Goal: Information Seeking & Learning: Learn about a topic

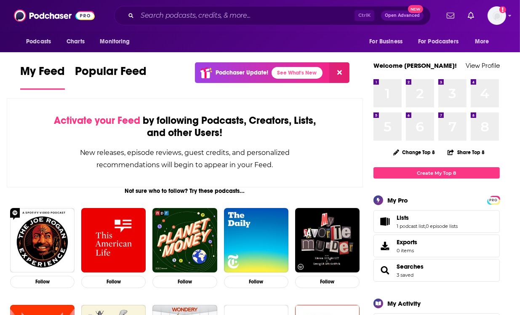
click at [416, 271] on span "Searches 3 saved" at bounding box center [410, 270] width 27 height 15
click at [163, 13] on input "Search podcasts, credits, & more..." at bounding box center [245, 15] width 217 height 13
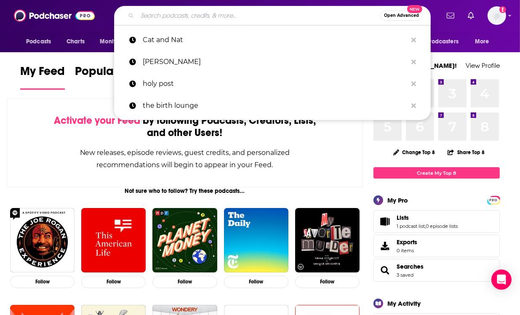
paste input "Learn to pray effectively for breakthrough, healing, freedom, and victory"
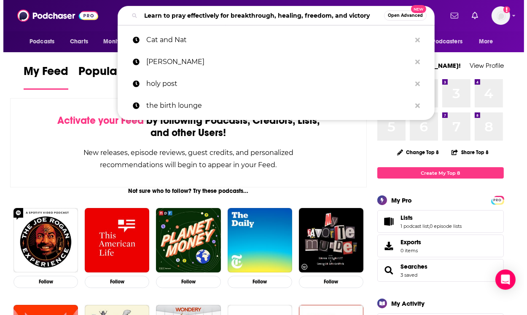
scroll to position [0, 4]
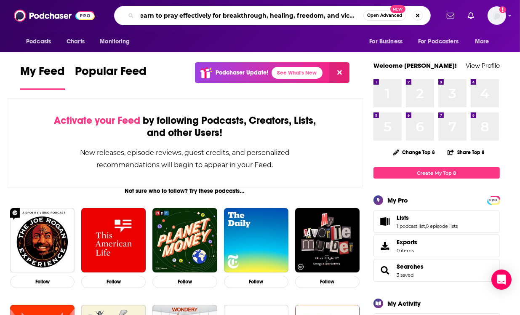
type input "Learn to pray effectively for breakthrough, healing, freedom, and victory"
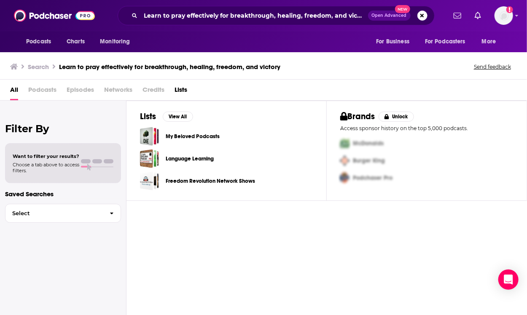
click at [183, 135] on link "My Beloved Podcasts" at bounding box center [193, 136] width 54 height 9
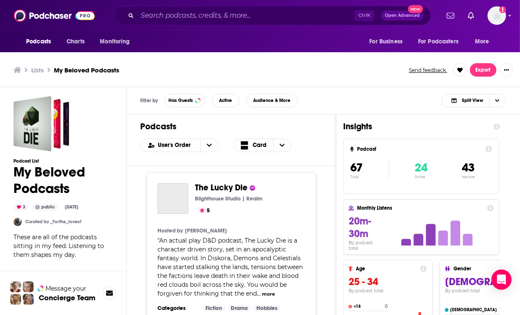
scroll to position [3, 0]
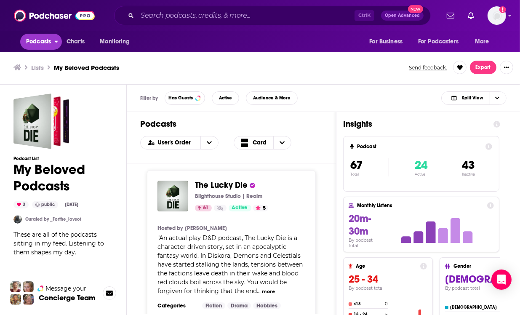
click at [37, 37] on span "Podcasts" at bounding box center [38, 42] width 25 height 12
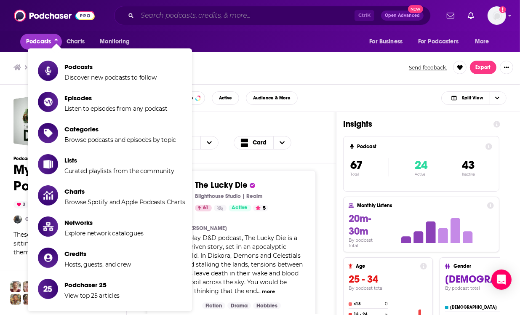
click at [191, 18] on input "Search podcasts, credits, & more..." at bounding box center [245, 15] width 217 height 13
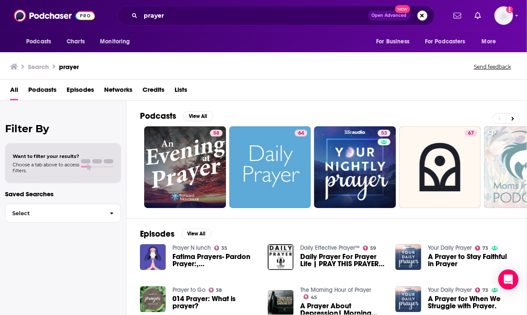
click at [47, 93] on span "Podcasts" at bounding box center [42, 91] width 28 height 17
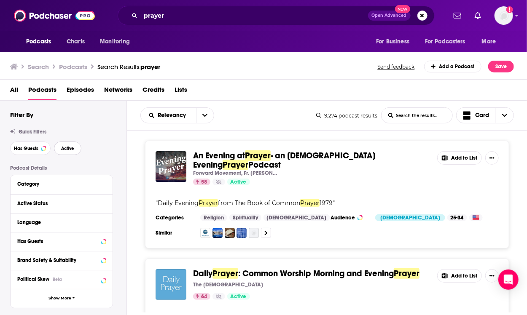
click at [72, 145] on button "Active" at bounding box center [67, 148] width 27 height 13
click at [27, 146] on span "Has Guests" at bounding box center [26, 148] width 24 height 5
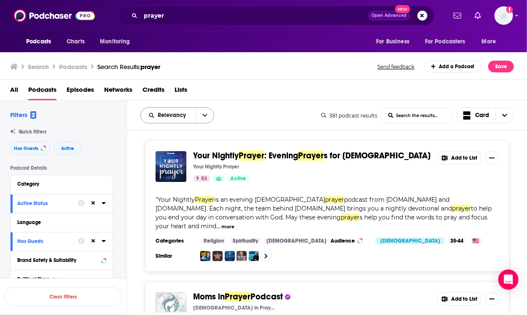
click at [210, 115] on button "open menu" at bounding box center [205, 115] width 18 height 15
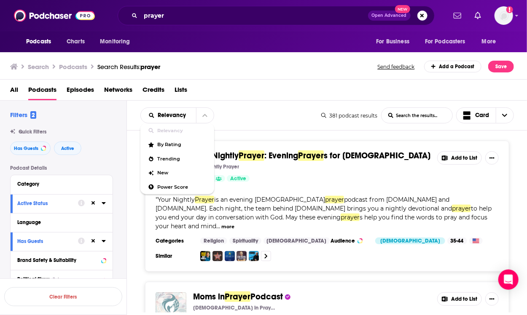
click at [237, 94] on div "All Podcasts Episodes Networks Credits Lists" at bounding box center [265, 91] width 510 height 17
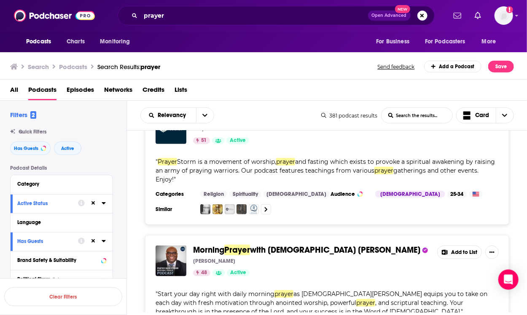
scroll to position [467, 0]
click at [177, 14] on input "prayer" at bounding box center [254, 15] width 227 height 13
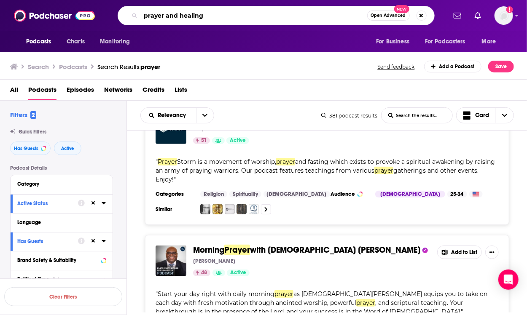
type input "prayer and healing"
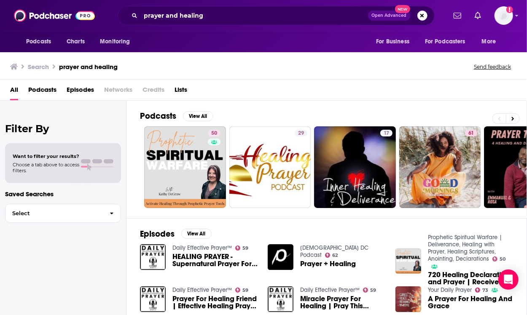
click at [44, 92] on span "Podcasts" at bounding box center [42, 91] width 28 height 17
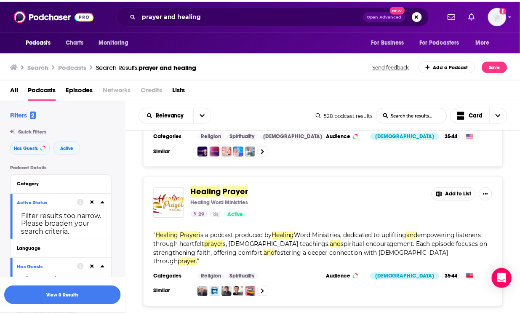
scroll to position [119, 0]
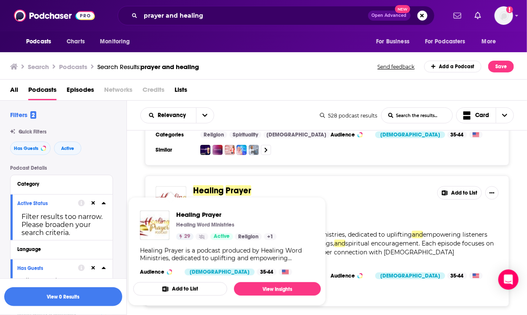
click at [169, 189] on img "Healing Prayer" at bounding box center [170, 201] width 31 height 31
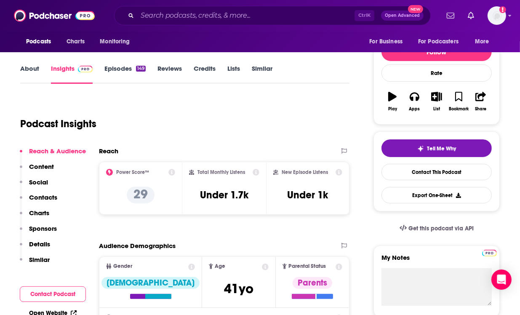
scroll to position [44, 0]
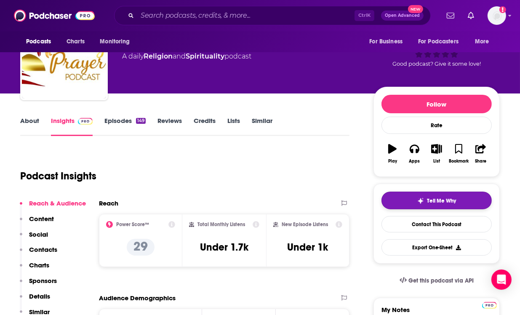
click at [414, 203] on button "Tell Me Why" at bounding box center [437, 201] width 110 height 18
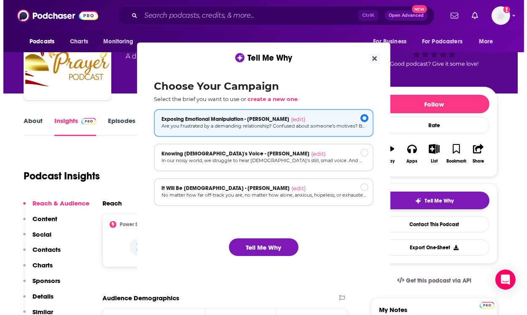
scroll to position [0, 0]
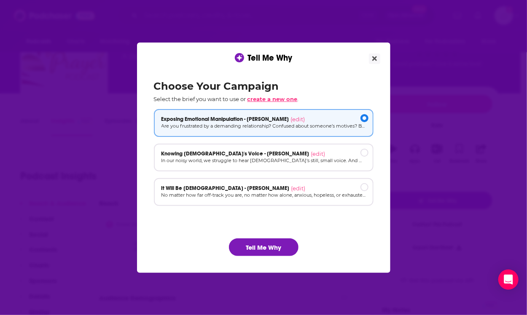
click at [287, 101] on span "create a new one" at bounding box center [272, 99] width 50 height 7
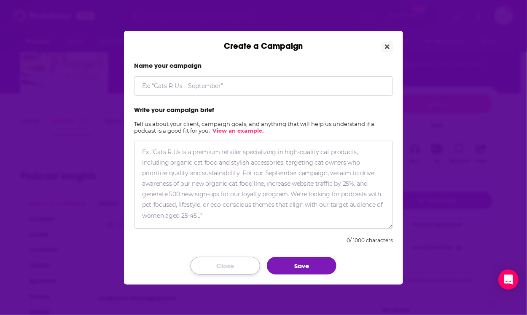
click at [234, 262] on button "Close" at bounding box center [225, 266] width 70 height 18
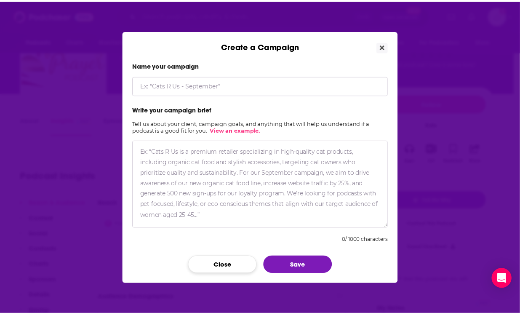
scroll to position [44, 0]
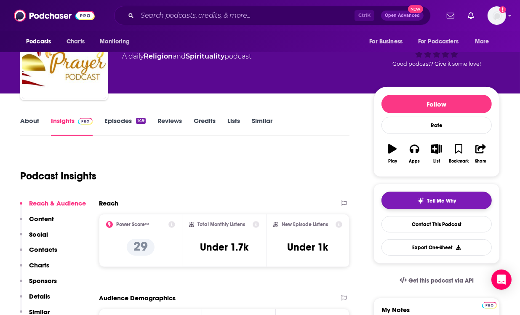
click at [424, 202] on img "button" at bounding box center [421, 201] width 7 height 7
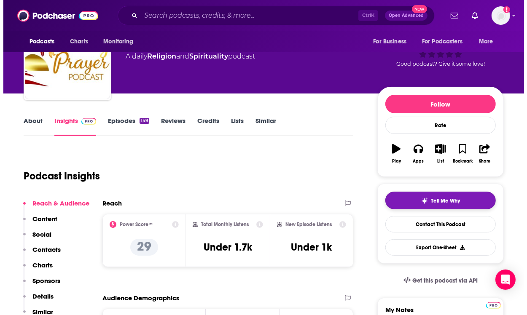
scroll to position [0, 0]
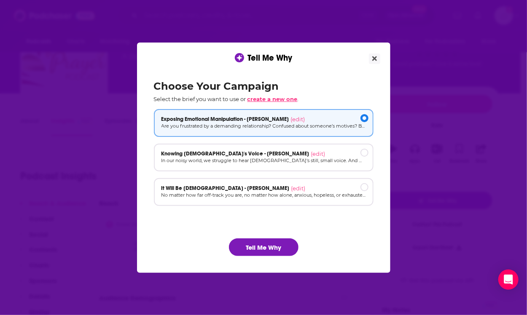
click at [278, 99] on span "create a new one" at bounding box center [272, 99] width 50 height 7
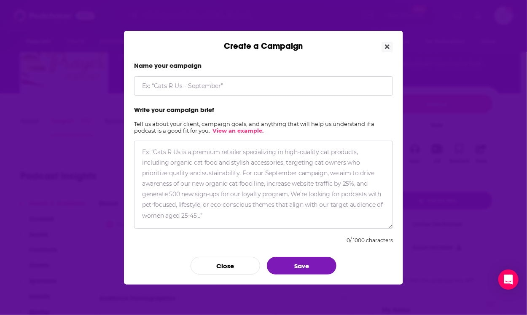
click at [249, 89] on input "Create a Campaign" at bounding box center [263, 85] width 259 height 19
type input "Power Prayers - Steve Austin"
click at [182, 150] on textarea "Create a Campaign" at bounding box center [263, 185] width 259 height 88
paste textarea "Prayers That Get Results, from Bestselling Author and Healing Prayer Minister ·…"
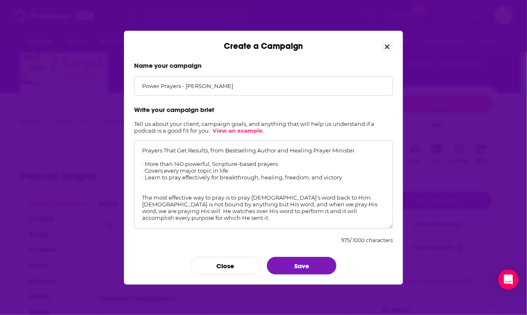
scroll to position [79, 0]
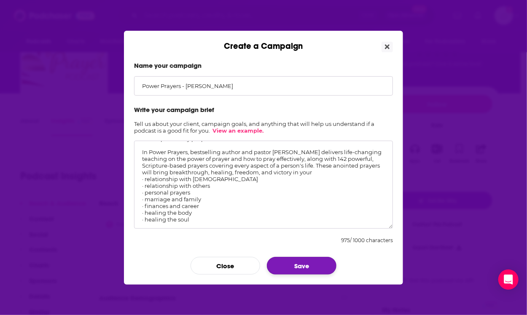
type textarea "Prayers That Get Results, from Bestselling Author and Healing Prayer Minister ·…"
click at [313, 269] on button "Save" at bounding box center [302, 266] width 70 height 18
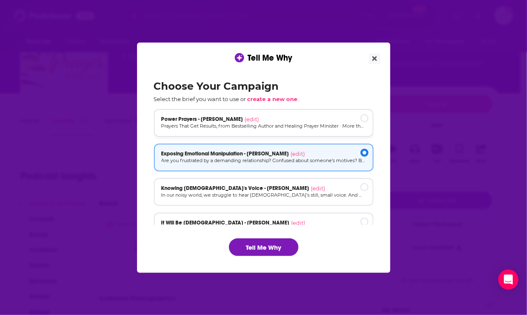
click at [352, 112] on div "Power Prayers - Steve Austin (edit) Prayers That Get Results, from Bestselling …" at bounding box center [263, 123] width 219 height 28
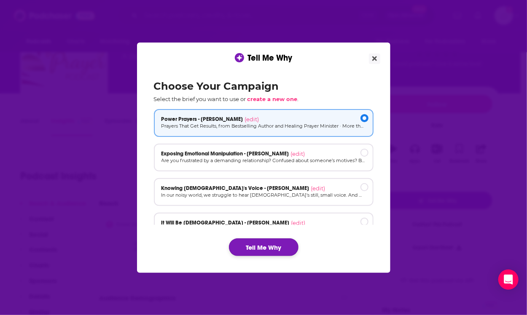
click at [281, 242] on button "Tell Me Why" at bounding box center [264, 247] width 70 height 18
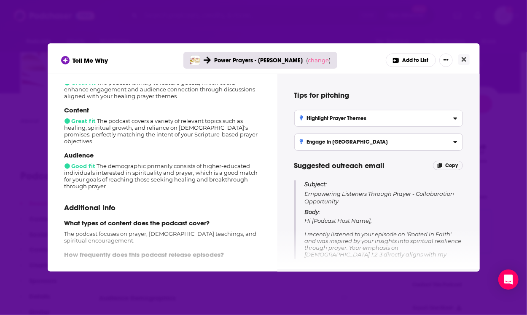
scroll to position [115, 0]
click at [462, 59] on icon "Close" at bounding box center [463, 59] width 5 height 5
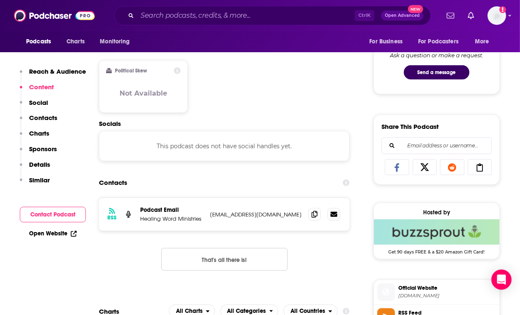
scroll to position [506, 0]
click at [314, 217] on icon at bounding box center [315, 213] width 6 height 7
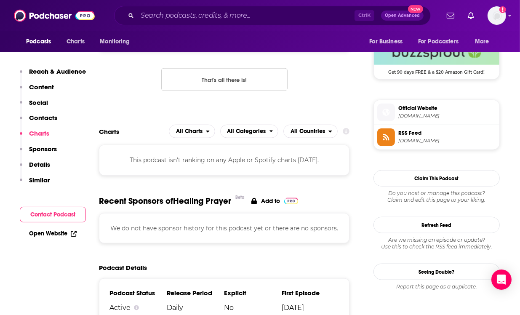
scroll to position [534, 0]
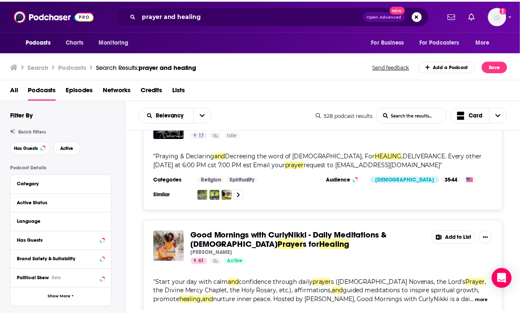
scroll to position [327, 0]
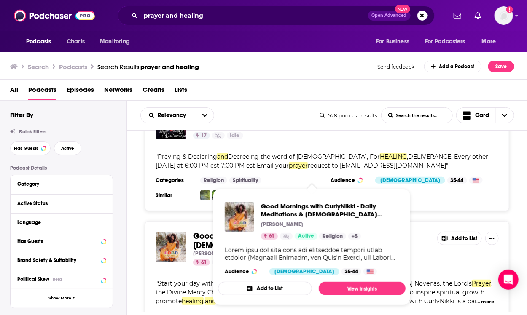
click at [202, 231] on span "Good Mornings with CurlyNikki - Daily Meditations & Catholic" at bounding box center [292, 241] width 198 height 20
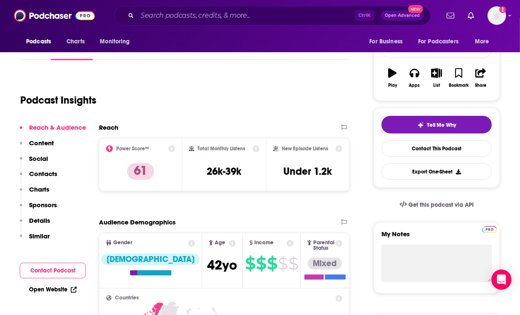
scroll to position [119, 0]
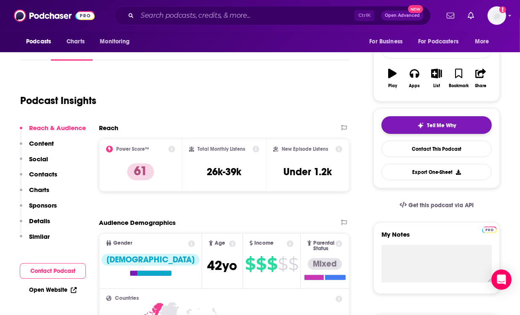
click at [415, 128] on button "Tell Me Why" at bounding box center [437, 125] width 110 height 18
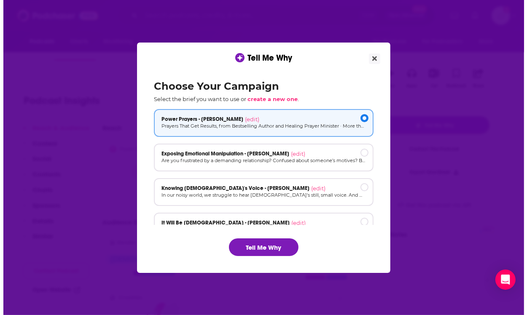
scroll to position [0, 0]
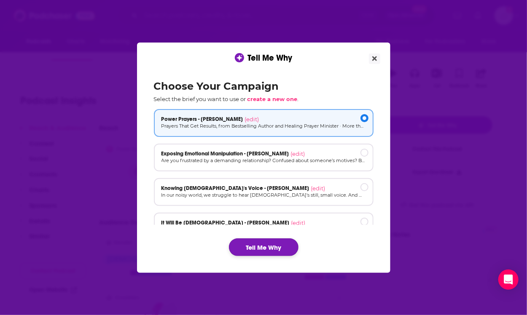
click at [265, 254] on button "Tell Me Why" at bounding box center [264, 247] width 70 height 18
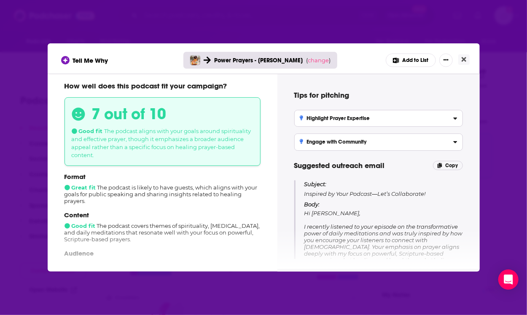
scroll to position [9, 0]
click at [460, 59] on button "Close" at bounding box center [463, 59] width 11 height 11
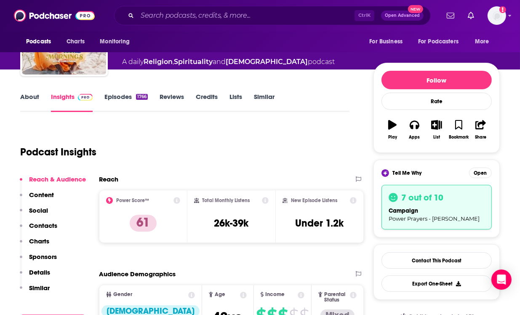
scroll to position [0, 0]
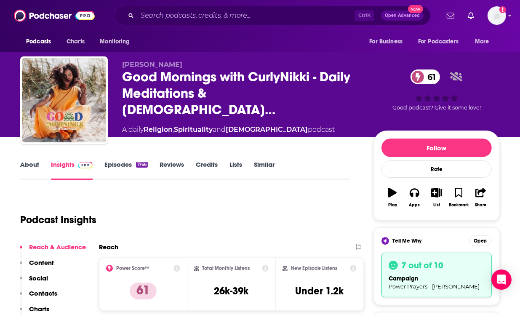
click at [31, 167] on link "About" at bounding box center [29, 170] width 19 height 19
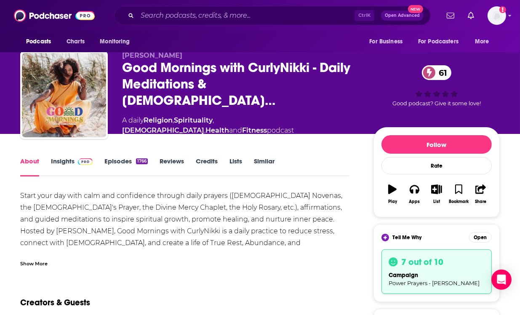
scroll to position [6, 0]
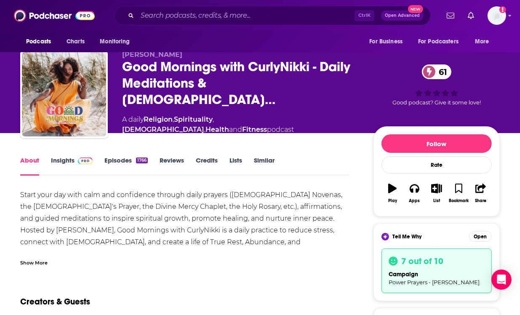
click at [120, 160] on link "Episodes 1766" at bounding box center [125, 165] width 43 height 19
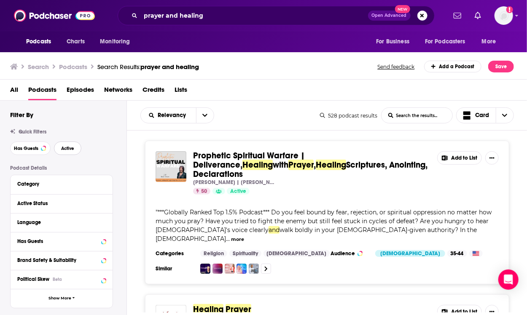
click at [63, 148] on span "Active" at bounding box center [67, 148] width 13 height 5
click at [24, 147] on span "Has Guests" at bounding box center [26, 148] width 24 height 5
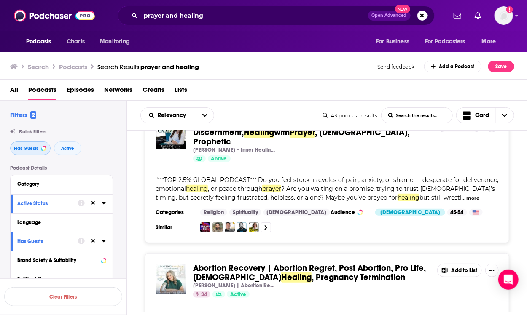
scroll to position [319, 0]
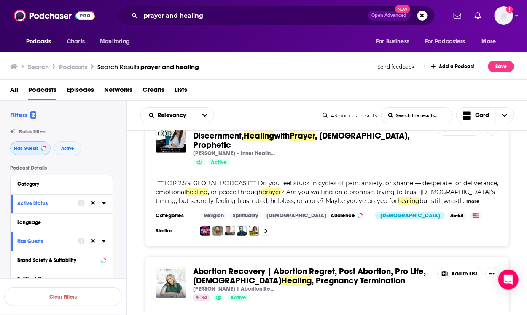
click at [14, 143] on button "Has Guests" at bounding box center [30, 148] width 40 height 13
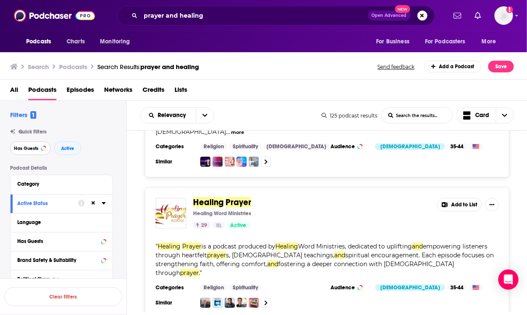
scroll to position [98, 0]
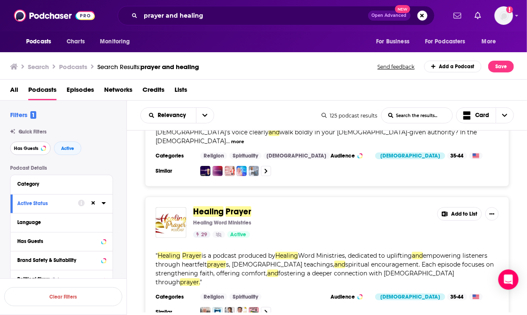
click at [30, 148] on span "Has Guests" at bounding box center [26, 148] width 24 height 5
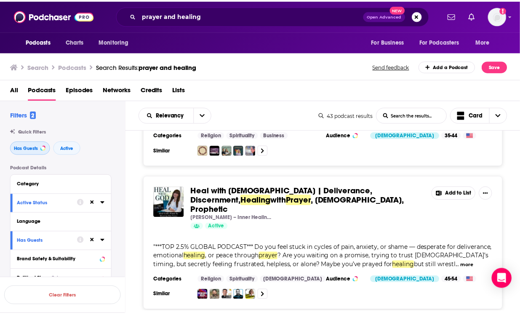
scroll to position [254, 0]
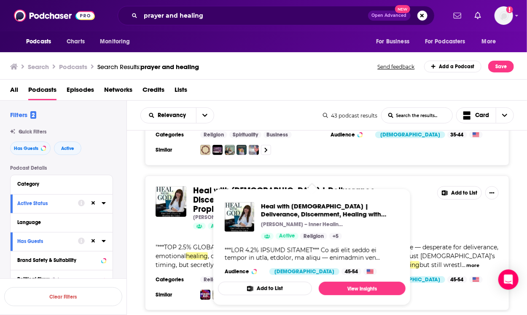
click at [212, 185] on span "Heal with God | Deliverance, Discernment," at bounding box center [285, 195] width 184 height 20
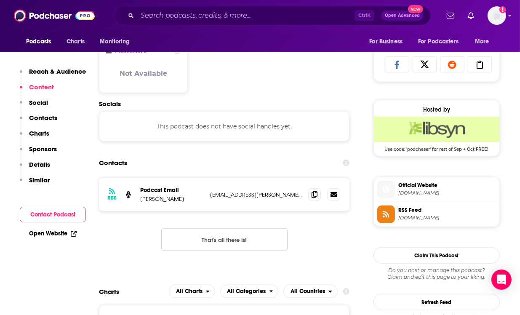
scroll to position [549, 0]
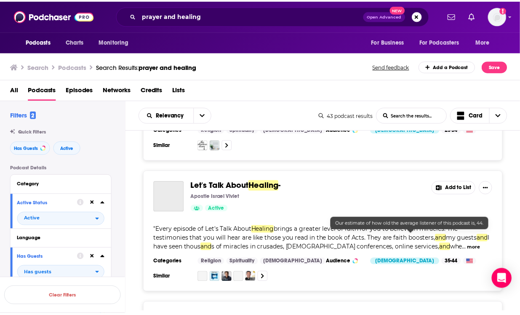
scroll to position [529, 0]
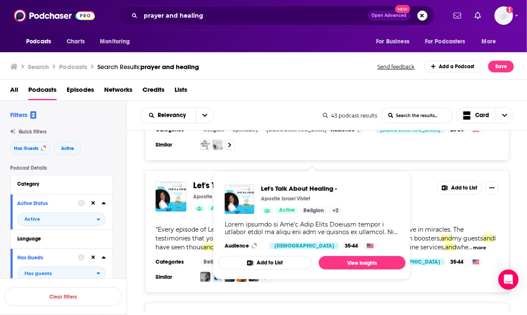
click at [236, 180] on span "Let's Talk About" at bounding box center [222, 185] width 59 height 11
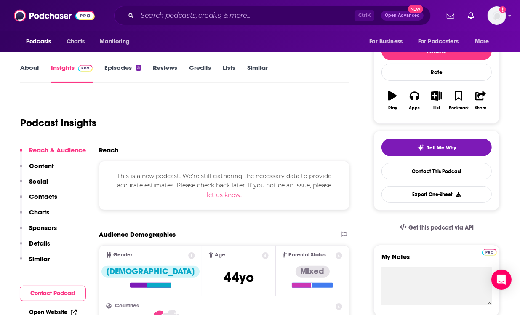
scroll to position [98, 0]
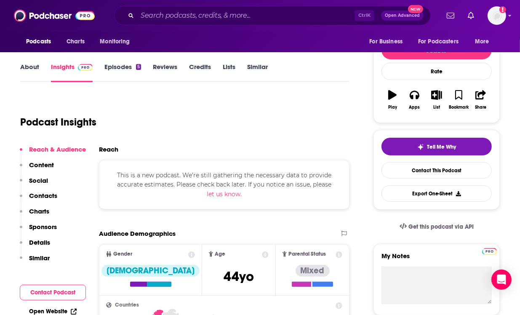
click at [75, 107] on div "Podcast Insights" at bounding box center [181, 117] width 323 height 43
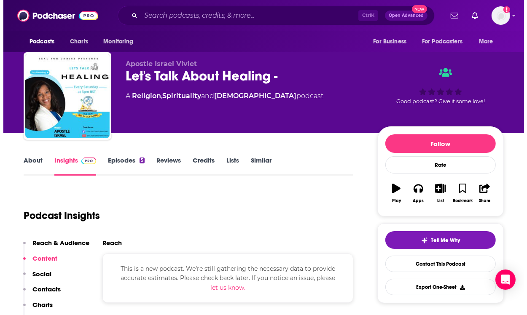
scroll to position [0, 0]
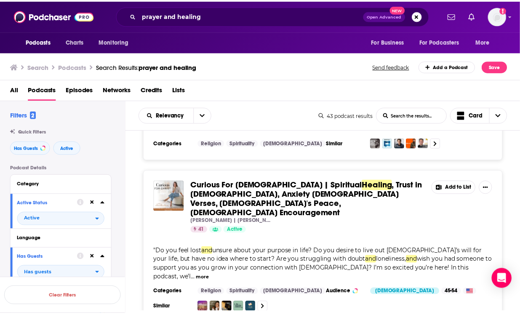
scroll to position [651, 0]
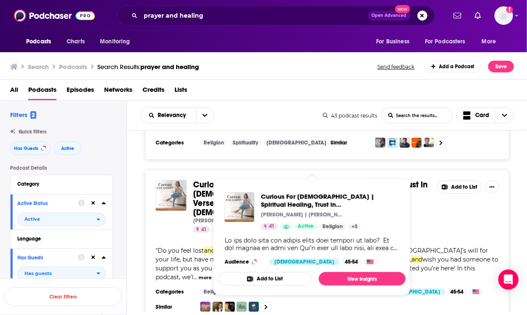
click at [236, 179] on span ", Trust in God, Anxiety Bible Verses, God's Peace, Biblical Encouragement" at bounding box center [310, 198] width 234 height 38
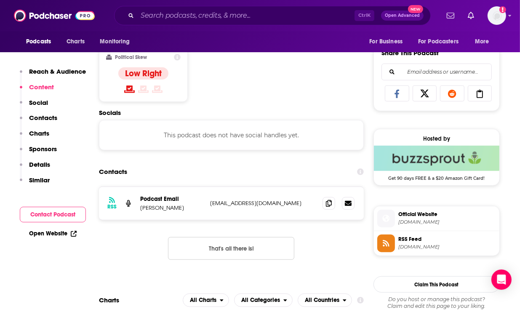
scroll to position [520, 0]
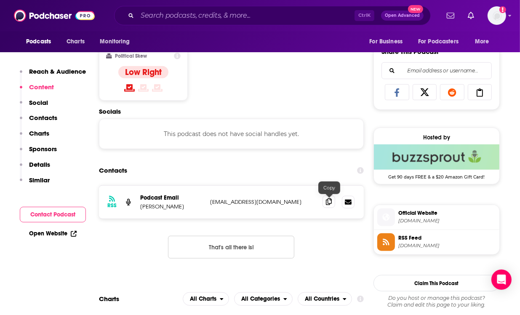
click at [328, 201] on icon at bounding box center [329, 201] width 6 height 7
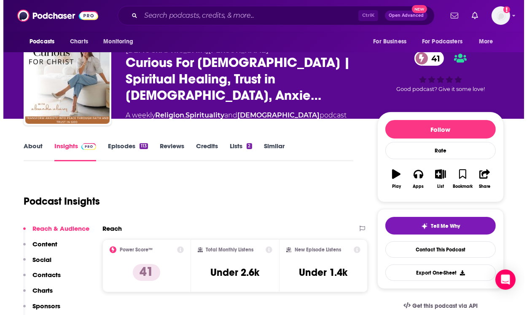
scroll to position [0, 0]
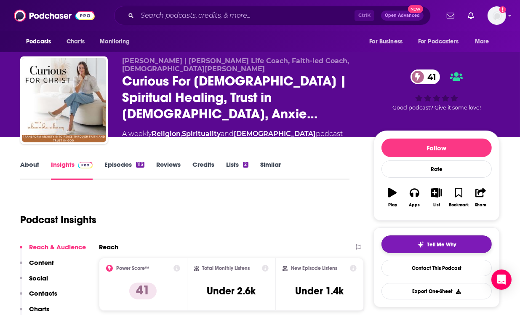
click at [417, 240] on button "Tell Me Why" at bounding box center [437, 245] width 110 height 18
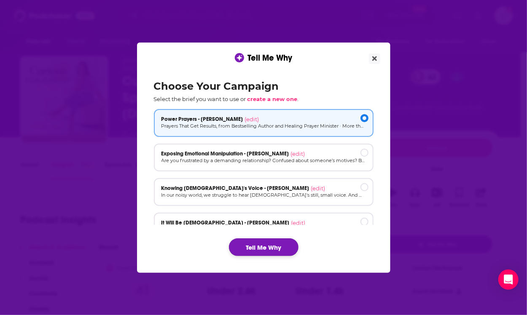
click at [271, 244] on button "Tell Me Why" at bounding box center [264, 247] width 70 height 18
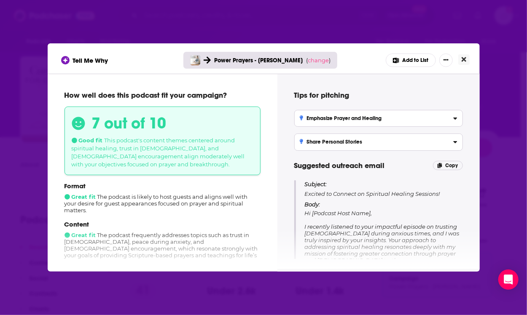
click at [463, 57] on icon "Close" at bounding box center [463, 59] width 5 height 7
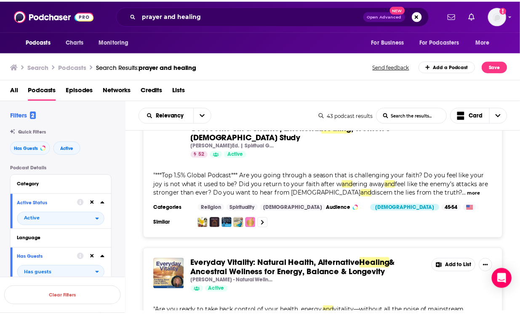
scroll to position [888, 0]
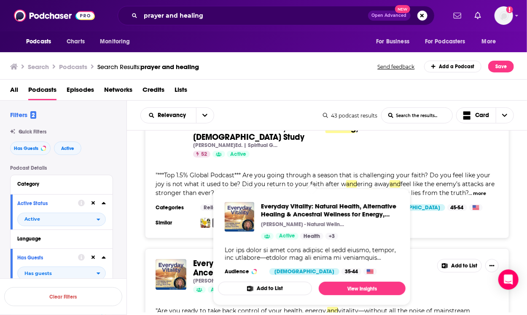
click at [280, 185] on span "Everyday Vitality: Natural Health, Alternative Healing & Ancestral Wellness for…" at bounding box center [312, 247] width 198 height 127
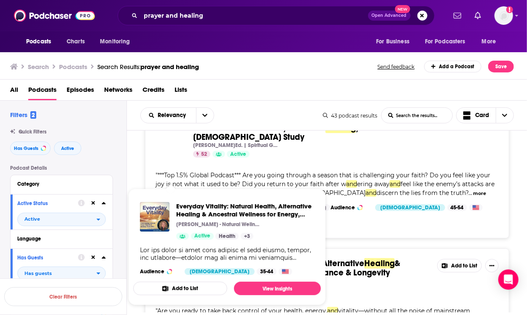
click at [225, 190] on span "Everyday Vitality: Natural Health, Alternative Healing & Ancestral Wellness for…" at bounding box center [226, 247] width 187 height 117
click at [364, 258] on span "& Ancestral Wellness for Energy, Balance & Longevity" at bounding box center [296, 268] width 207 height 20
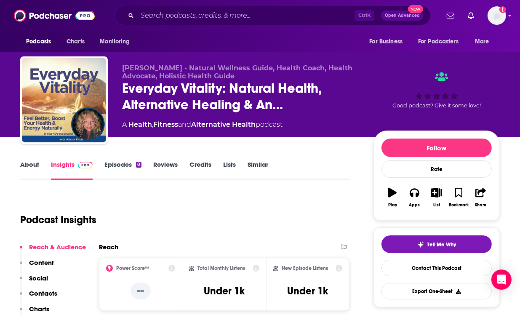
click at [110, 167] on link "Episodes 8" at bounding box center [122, 170] width 37 height 19
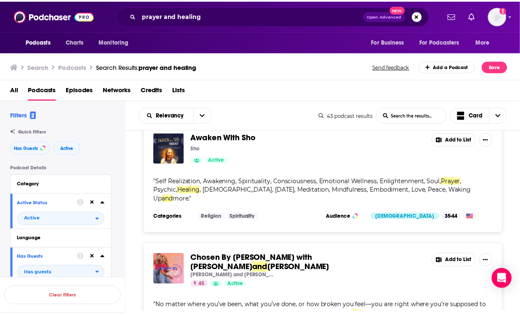
scroll to position [1281, 0]
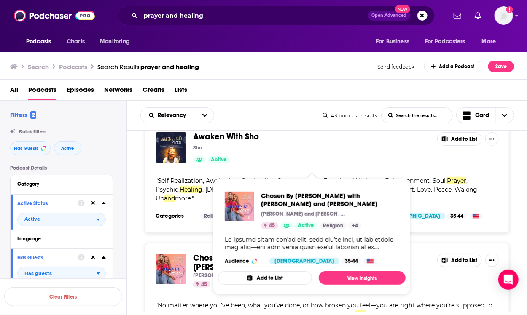
click at [278, 253] on span "Chosen By Jesus with Kelley Tyan" at bounding box center [254, 263] width 123 height 20
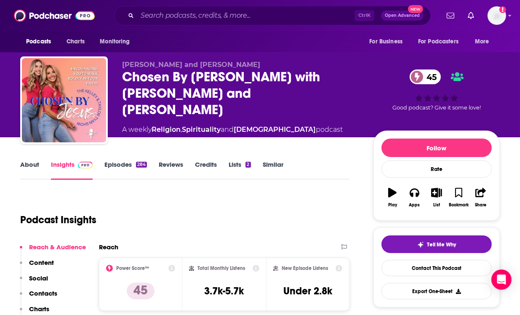
click at [24, 167] on link "About" at bounding box center [29, 170] width 19 height 19
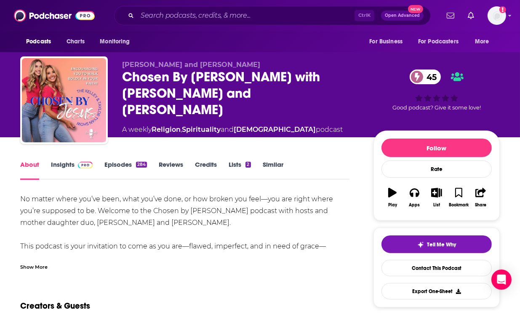
click at [39, 266] on div "Show More" at bounding box center [33, 266] width 27 height 8
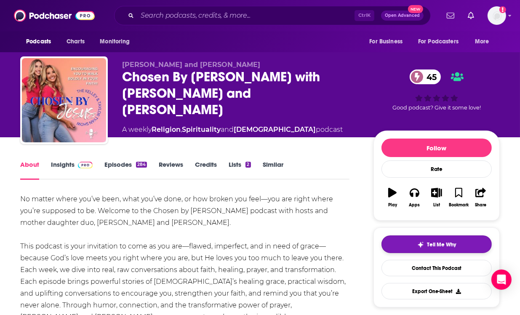
click at [440, 242] on span "Tell Me Why" at bounding box center [442, 244] width 29 height 7
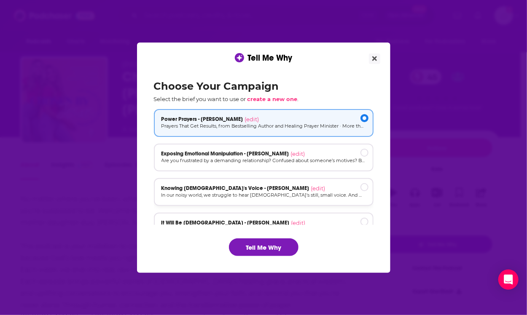
click at [291, 193] on p "In our noisy world, we struggle to hear God's still, small voice. And when we t…" at bounding box center [263, 195] width 204 height 7
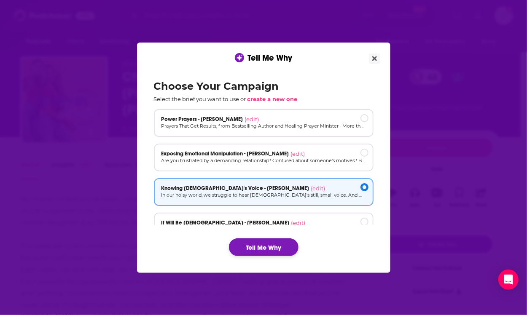
click at [270, 243] on button "Tell Me Why" at bounding box center [264, 247] width 70 height 18
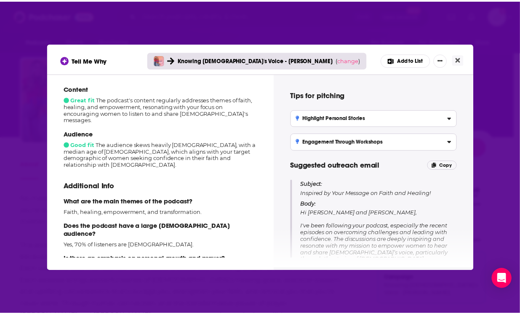
scroll to position [145, 0]
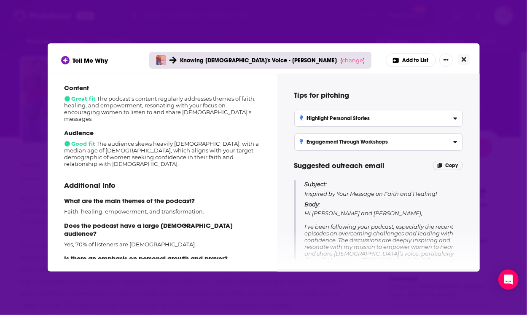
click at [458, 61] on button "Close" at bounding box center [463, 59] width 11 height 11
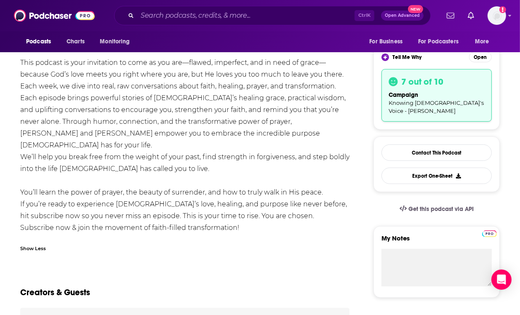
scroll to position [101, 0]
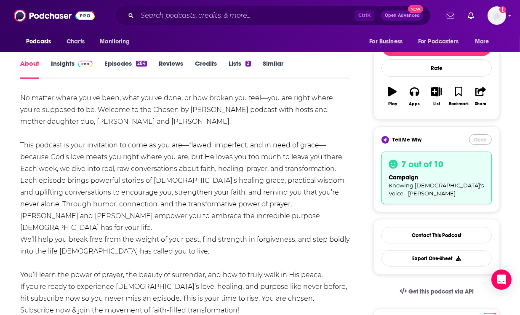
click at [481, 141] on button "Open" at bounding box center [480, 139] width 23 height 11
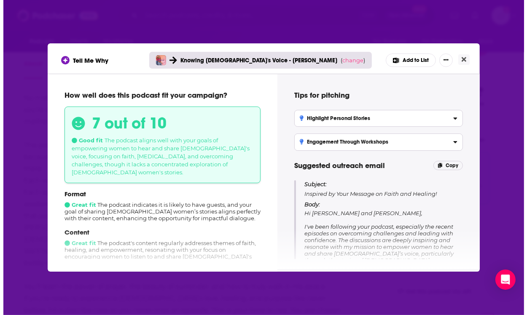
scroll to position [0, 0]
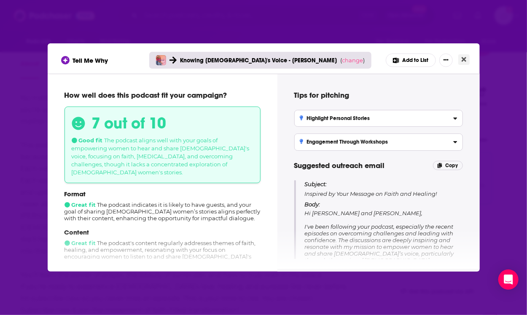
click at [465, 57] on icon "Close" at bounding box center [463, 59] width 5 height 7
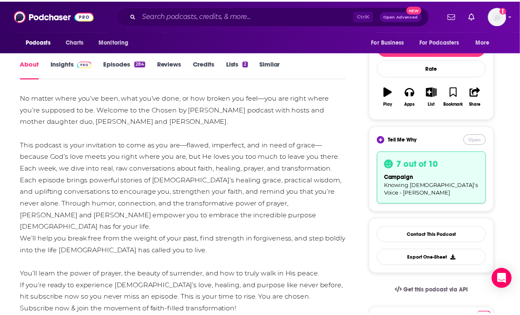
scroll to position [101, 0]
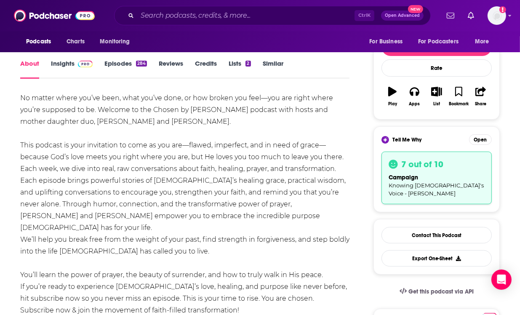
click at [433, 175] on div "campaign Knowing God's Voice - Rachael Groll" at bounding box center [437, 185] width 96 height 24
click at [407, 137] on span "Tell Me Why" at bounding box center [407, 140] width 29 height 7
click at [387, 137] on img at bounding box center [385, 139] width 5 height 5
click at [401, 173] on div "campaign Knowing God's Voice - Rachael Groll" at bounding box center [437, 185] width 96 height 24
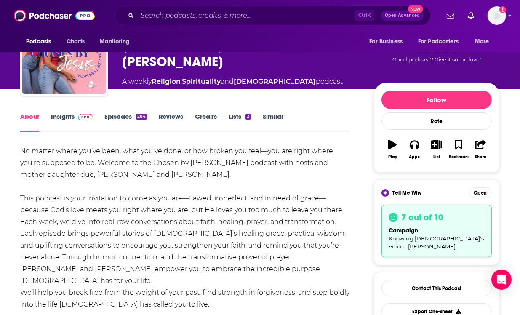
scroll to position [48, 0]
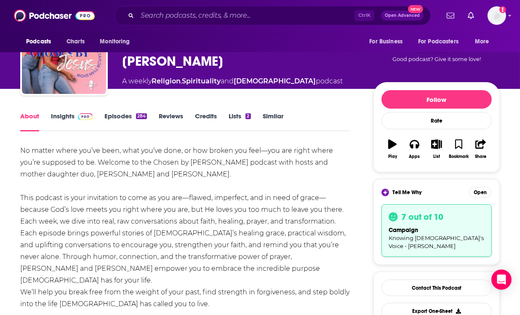
click at [72, 118] on link "Insights" at bounding box center [72, 121] width 42 height 19
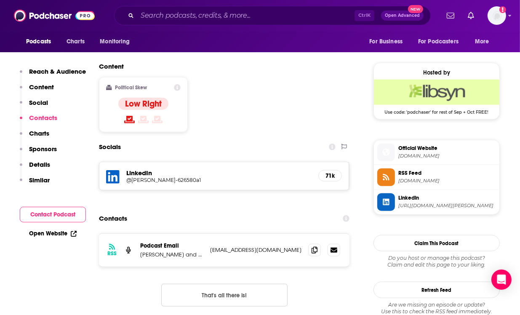
scroll to position [696, 0]
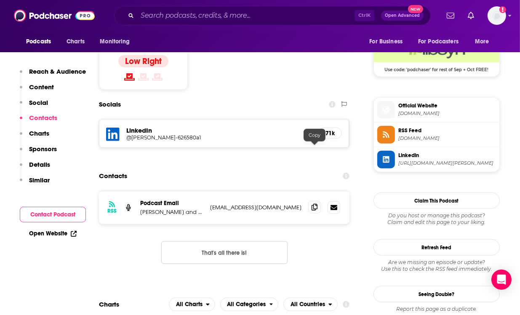
click at [313, 204] on icon at bounding box center [315, 207] width 6 height 7
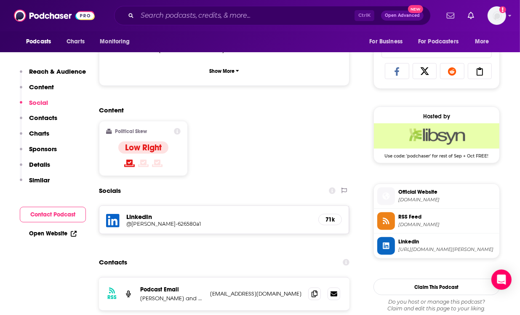
scroll to position [614, 0]
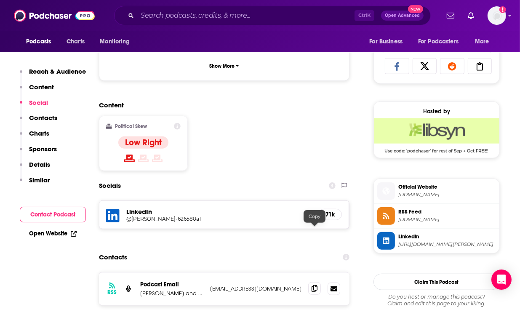
click at [315, 285] on icon at bounding box center [315, 288] width 6 height 7
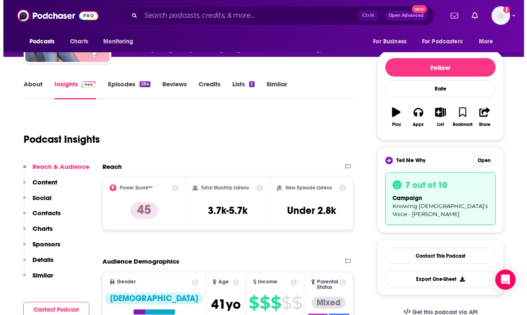
scroll to position [0, 0]
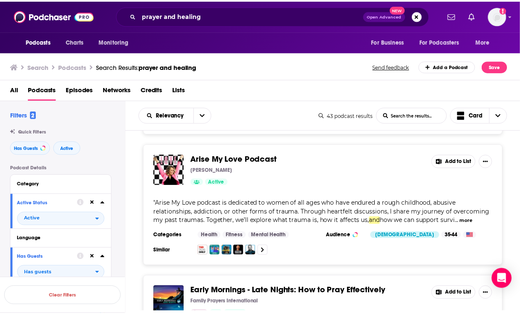
scroll to position [2192, 0]
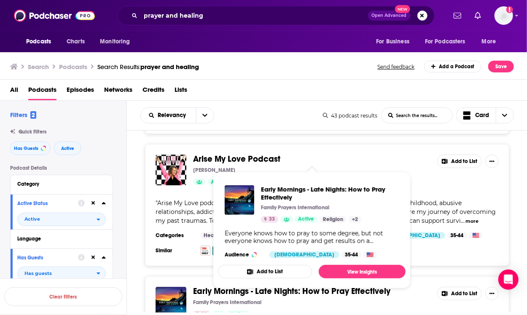
click at [258, 286] on span "Early Mornings - Late Nights: How to Pray Effectively" at bounding box center [291, 291] width 197 height 11
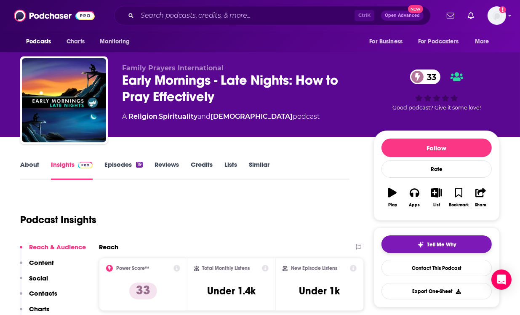
click at [415, 237] on button "Tell Me Why" at bounding box center [437, 245] width 110 height 18
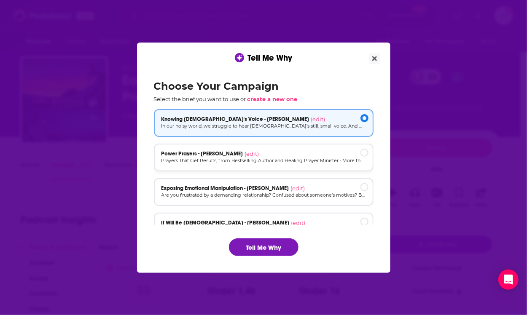
click at [295, 166] on div "Power Prayers - Steve Austin (edit) Prayers That Get Results, from Bestselling …" at bounding box center [263, 158] width 219 height 28
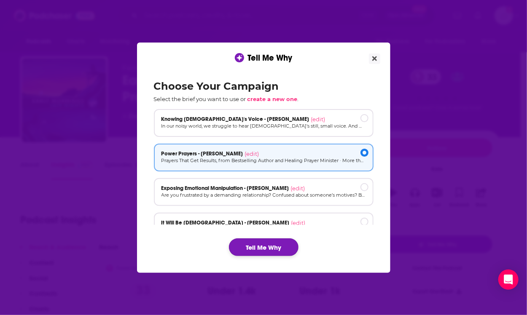
click at [267, 246] on button "Tell Me Why" at bounding box center [264, 247] width 70 height 18
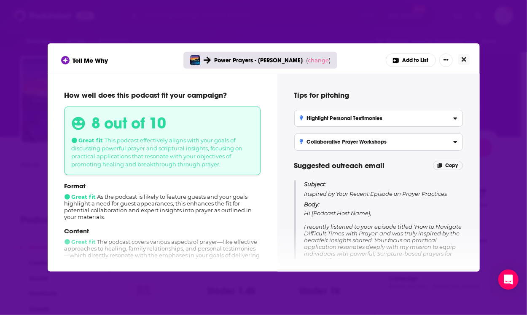
click at [462, 63] on button "Close" at bounding box center [463, 59] width 11 height 11
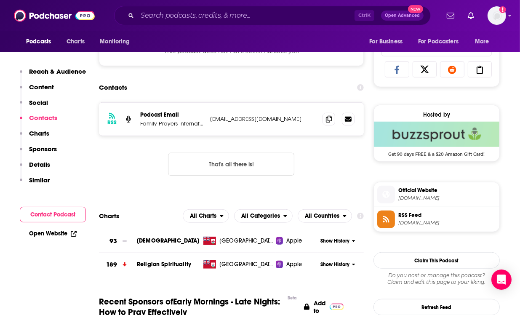
scroll to position [603, 0]
click at [330, 119] on icon at bounding box center [329, 118] width 6 height 7
click at [314, 40] on div "Podcasts Charts Monitoring For Business For Podcasters More" at bounding box center [260, 41] width 520 height 21
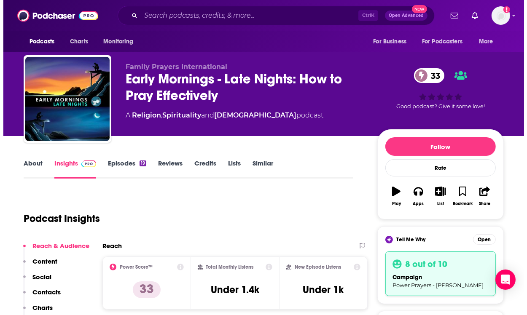
scroll to position [0, 0]
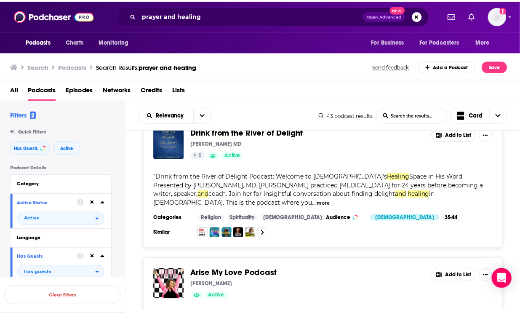
scroll to position [2077, 0]
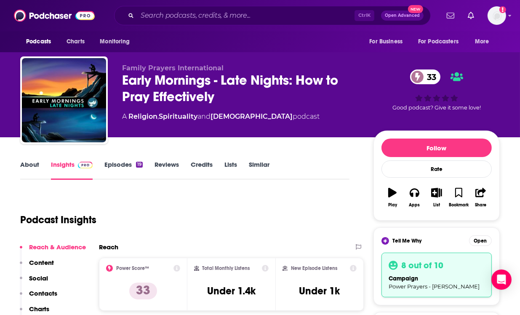
click at [251, 163] on link "Similar" at bounding box center [259, 170] width 21 height 19
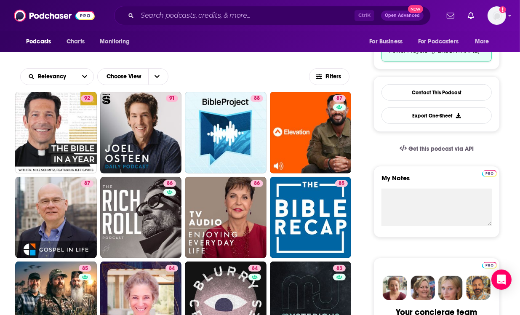
scroll to position [236, 0]
click at [335, 83] on button "Filters" at bounding box center [329, 76] width 40 height 17
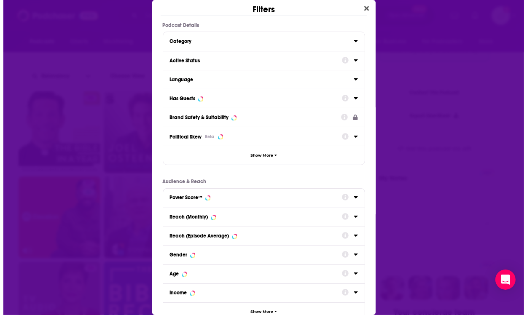
scroll to position [0, 0]
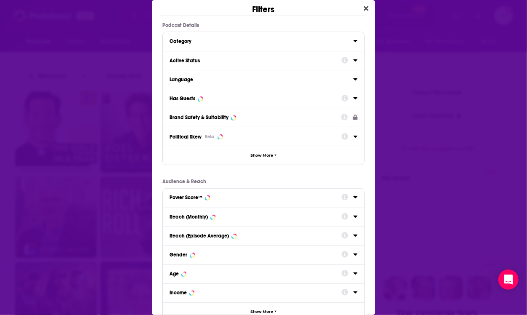
click at [353, 60] on icon "Dialog" at bounding box center [355, 60] width 4 height 7
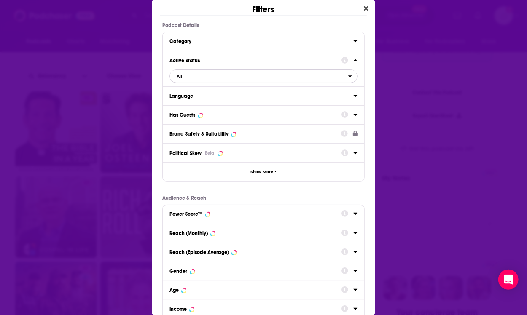
click at [270, 78] on span "All" at bounding box center [259, 76] width 178 height 11
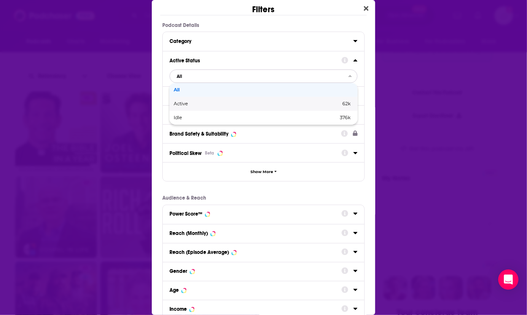
click at [211, 104] on span "Active" at bounding box center [219, 104] width 91 height 5
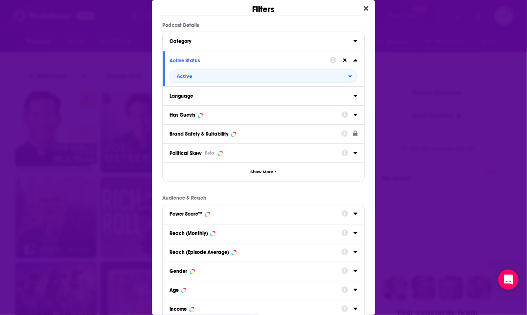
click at [353, 114] on icon "Dialog" at bounding box center [355, 115] width 4 height 2
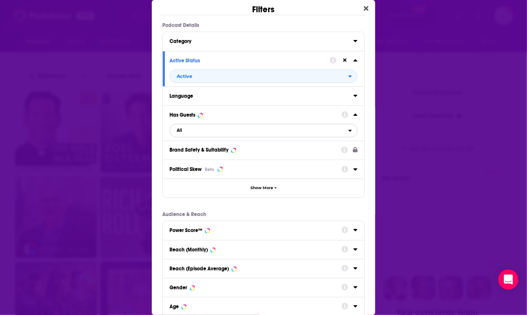
click at [203, 131] on span "All" at bounding box center [259, 130] width 178 height 11
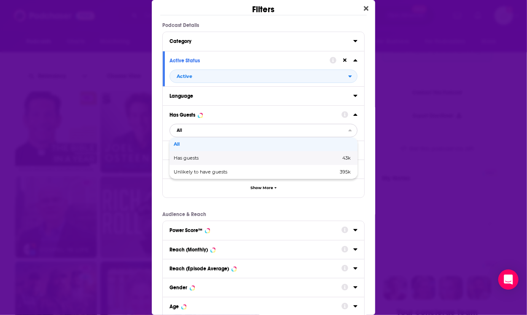
click at [196, 157] on span "Has guests" at bounding box center [222, 158] width 96 height 5
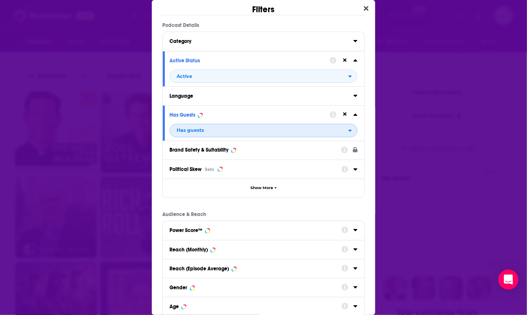
scroll to position [88, 0]
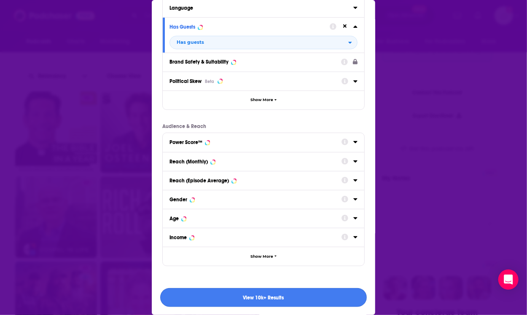
click at [269, 294] on button "View 10k+ Results" at bounding box center [263, 297] width 206 height 19
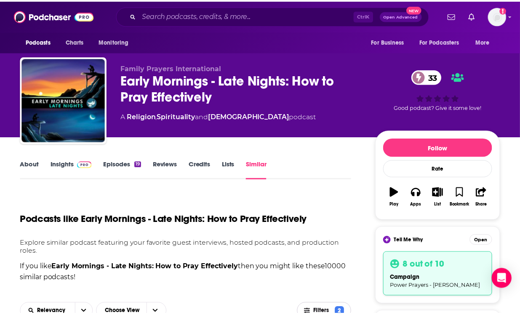
scroll to position [236, 0]
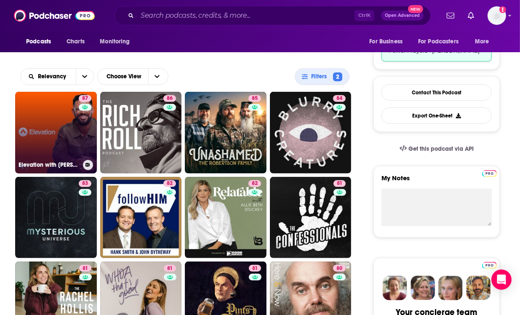
click at [70, 135] on link "87 Elevation with Steven Furtick" at bounding box center [56, 133] width 82 height 82
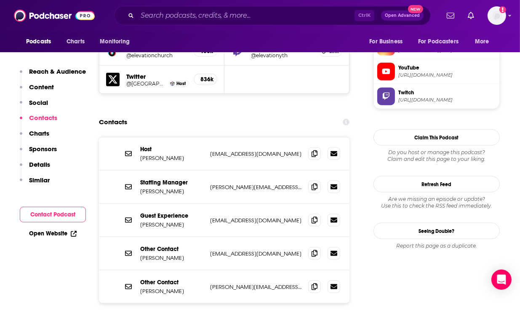
scroll to position [806, 0]
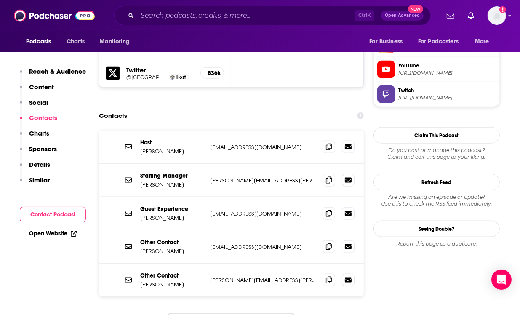
click at [316, 210] on p "jbates@elevationchurch.org" at bounding box center [263, 213] width 106 height 7
click at [327, 210] on icon at bounding box center [329, 213] width 6 height 7
click at [327, 240] on span at bounding box center [329, 246] width 13 height 13
click at [327, 276] on icon at bounding box center [329, 279] width 6 height 7
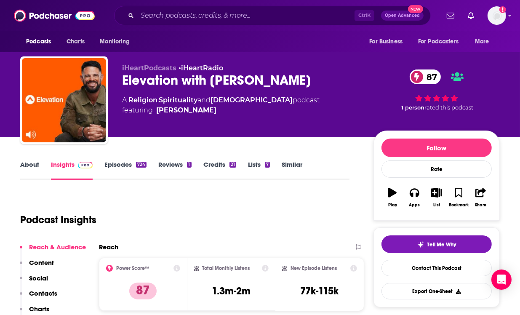
click at [24, 169] on link "About" at bounding box center [29, 170] width 19 height 19
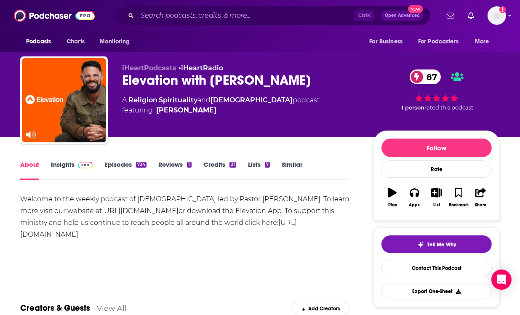
click at [120, 164] on link "Episodes 724" at bounding box center [125, 170] width 42 height 19
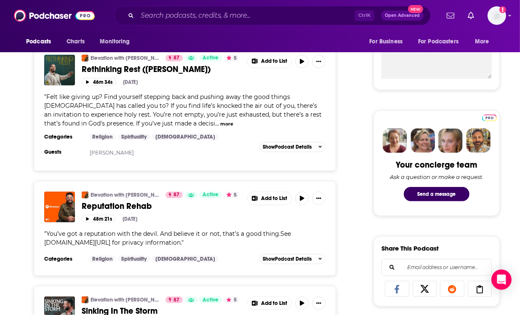
scroll to position [7, 0]
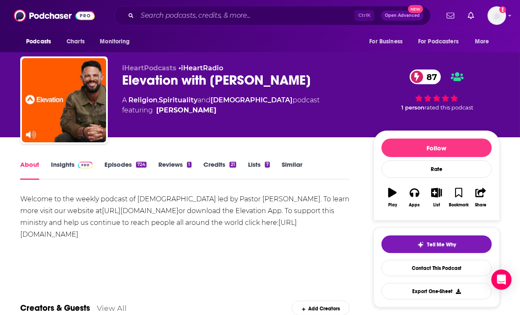
click at [66, 168] on link "Insights" at bounding box center [72, 170] width 42 height 19
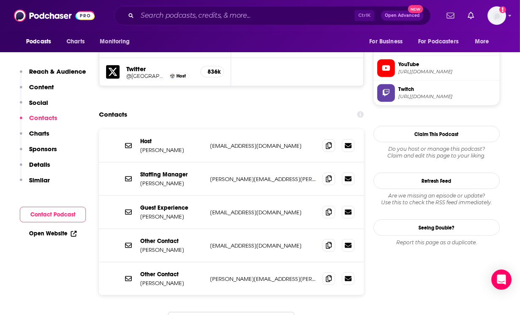
scroll to position [809, 0]
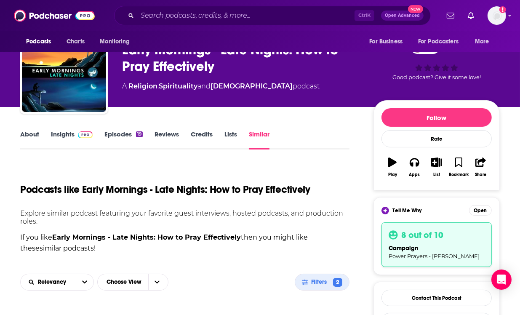
scroll to position [22, 0]
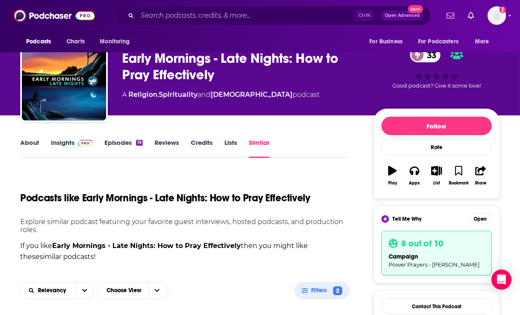
click at [264, 145] on link "Similar" at bounding box center [259, 148] width 21 height 19
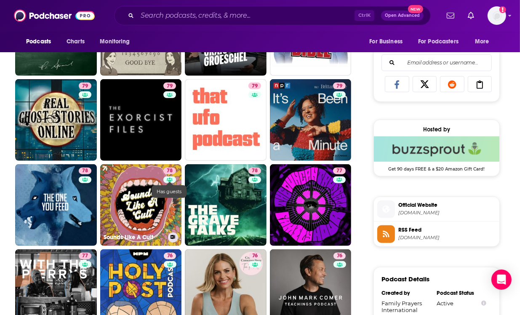
scroll to position [672, 0]
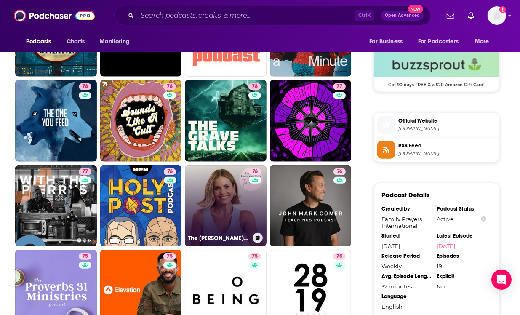
click at [210, 206] on link "76 The Candace Cameron Bure Podcast" at bounding box center [226, 206] width 82 height 82
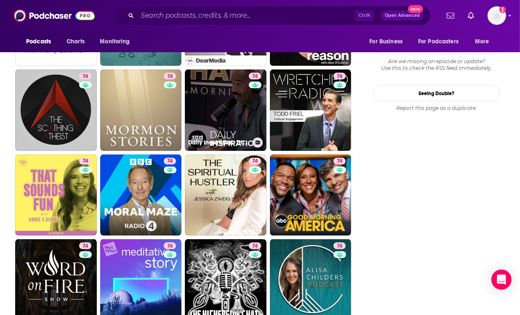
scroll to position [1025, 0]
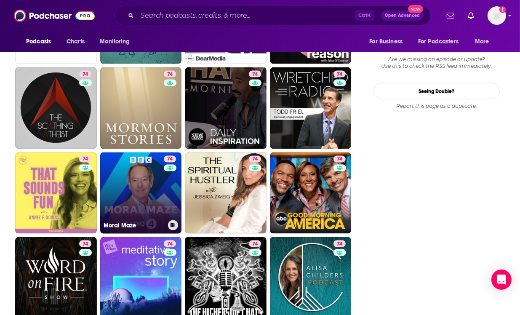
click at [131, 182] on link "74 Moral Maze" at bounding box center [141, 194] width 82 height 82
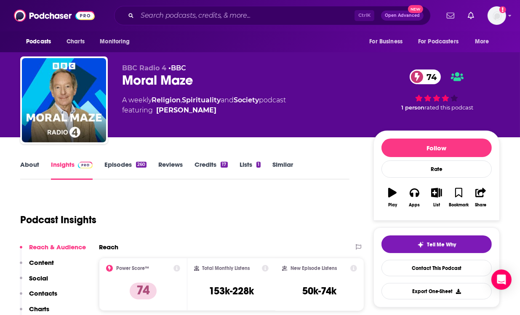
click at [35, 167] on link "About" at bounding box center [29, 170] width 19 height 19
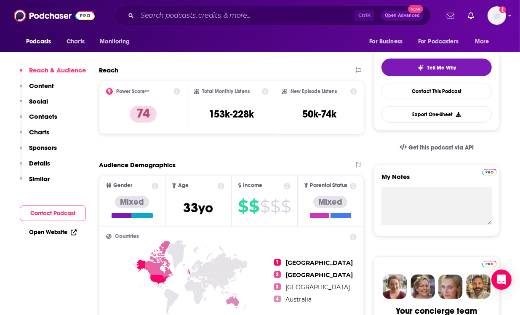
scroll to position [178, 0]
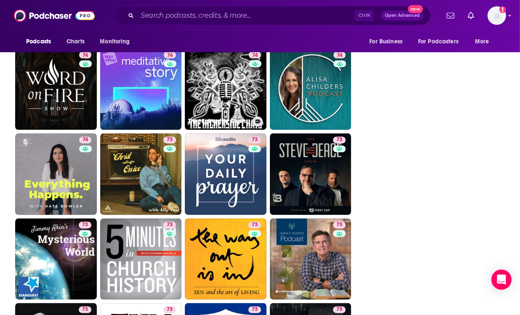
scroll to position [1215, 0]
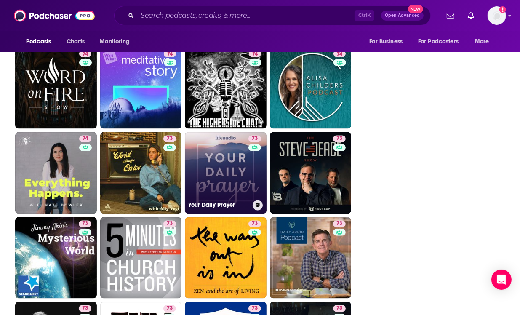
click at [228, 175] on link "73 Your Daily Prayer" at bounding box center [226, 173] width 82 height 82
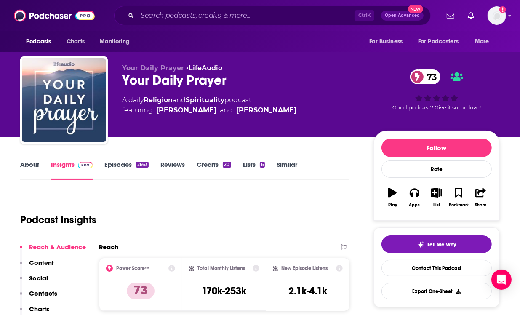
click at [28, 165] on link "About" at bounding box center [29, 170] width 19 height 19
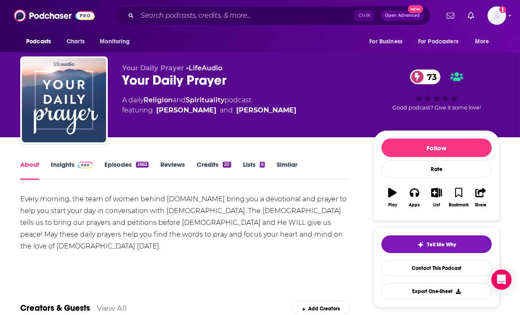
click at [135, 166] on link "Episodes 2663" at bounding box center [126, 170] width 44 height 19
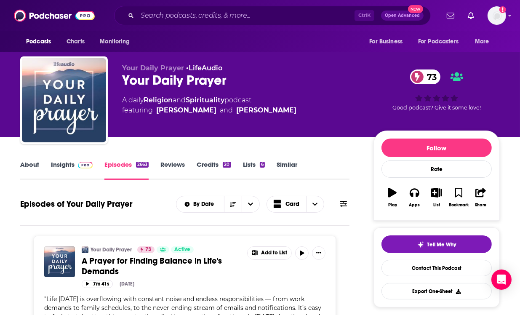
click at [61, 166] on link "Insights" at bounding box center [72, 170] width 42 height 19
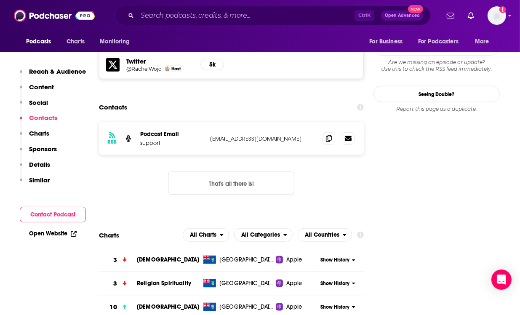
scroll to position [713, 0]
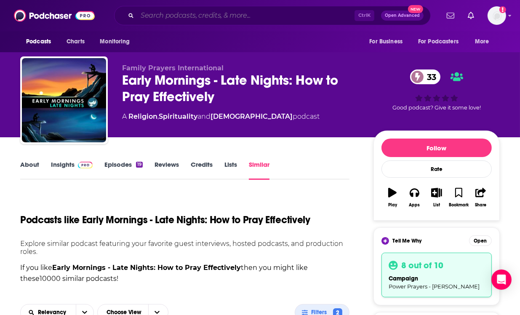
click at [172, 18] on input "Search podcasts, credits, & more..." at bounding box center [245, 15] width 217 height 13
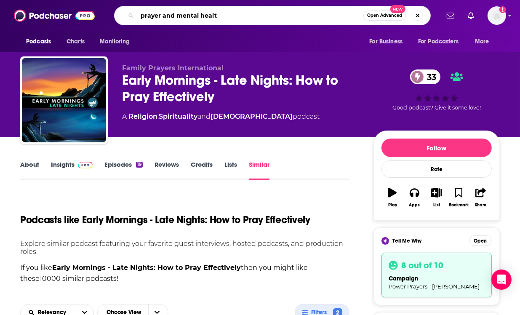
type input "prayer and mental health"
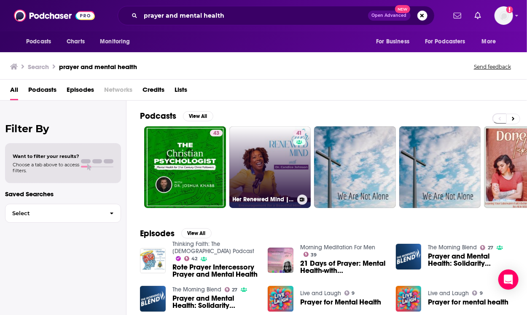
click at [270, 151] on link "41 Her Renewed Mind | Mental Focus, Find Your Purpose, Overcome Fear, Grow in J…" at bounding box center [270, 167] width 82 height 82
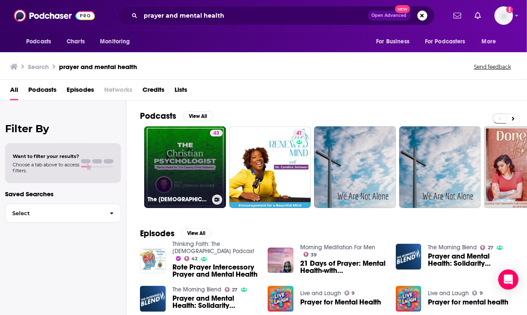
click at [195, 161] on link "43 The Christian Psychologist: Mental Health for 21st Century Christ Followers" at bounding box center [185, 167] width 82 height 82
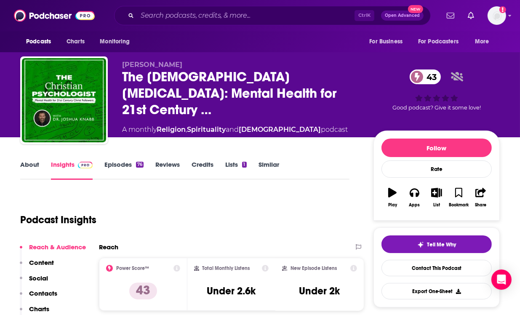
click at [26, 167] on link "About" at bounding box center [29, 170] width 19 height 19
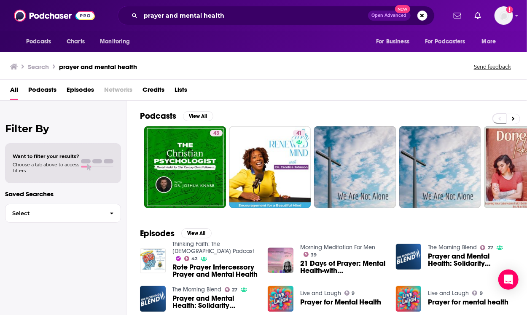
click at [51, 90] on span "Podcasts" at bounding box center [42, 91] width 28 height 17
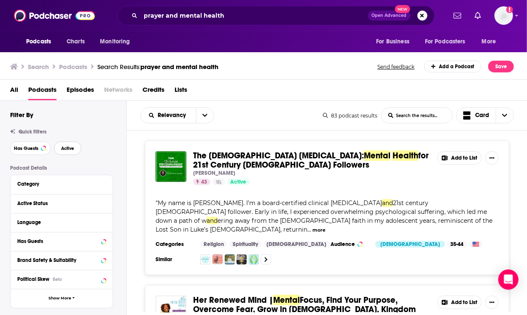
click at [66, 145] on button "Active" at bounding box center [67, 148] width 27 height 13
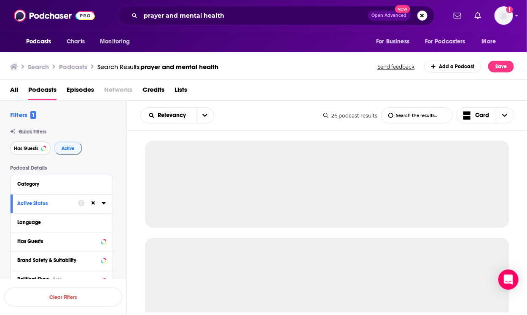
click at [19, 147] on span "Has Guests" at bounding box center [26, 148] width 24 height 5
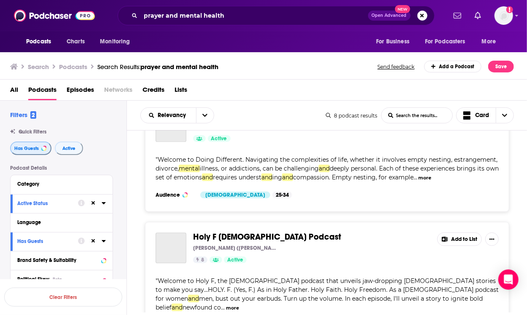
scroll to position [925, 0]
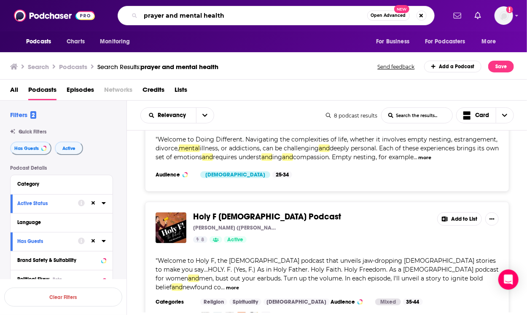
drag, startPoint x: 236, startPoint y: 15, endPoint x: 164, endPoint y: 13, distance: 72.1
click at [164, 13] on input "prayer and mental health" at bounding box center [254, 15] width 226 height 13
type input "p"
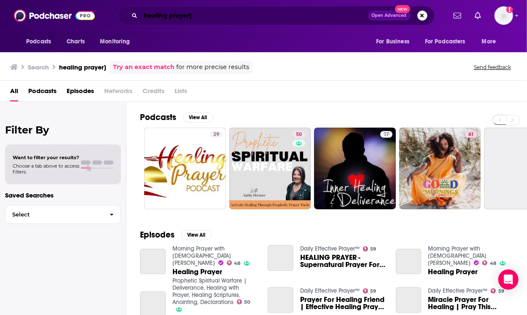
click at [252, 12] on input "healing prayer]" at bounding box center [254, 15] width 227 height 13
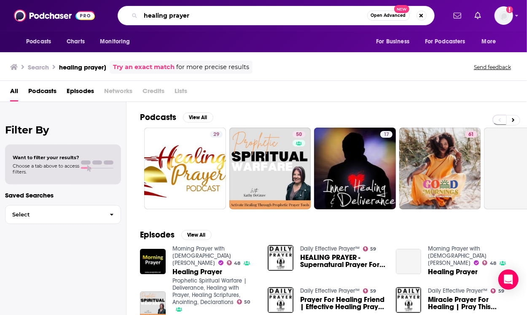
type input "healing prayer"
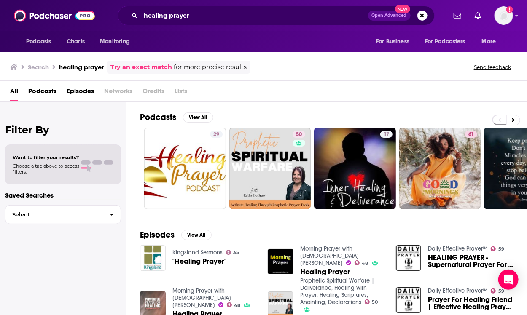
click at [48, 87] on span "Podcasts" at bounding box center [42, 92] width 28 height 17
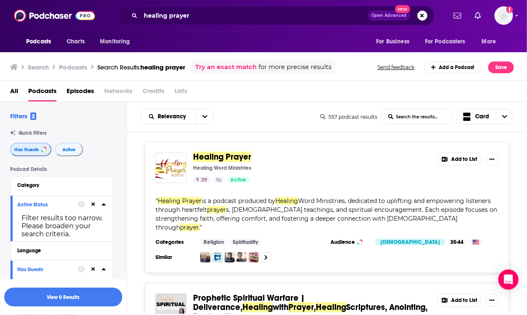
click at [21, 150] on span "Has Guests" at bounding box center [26, 149] width 24 height 5
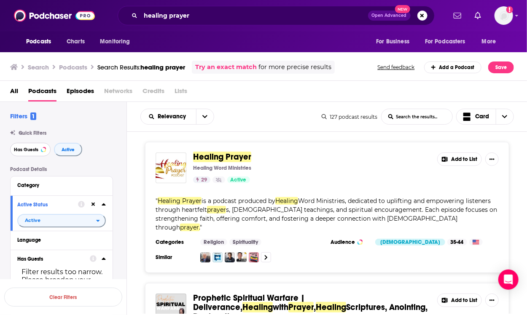
click at [31, 147] on span "Has Guests" at bounding box center [26, 149] width 24 height 5
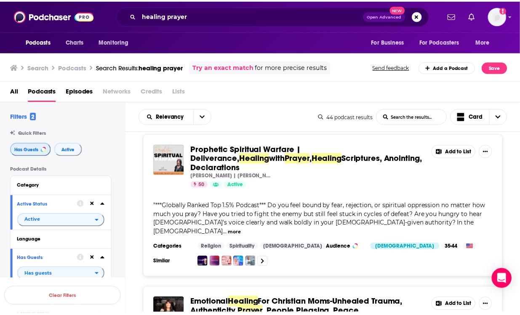
scroll to position [8, 0]
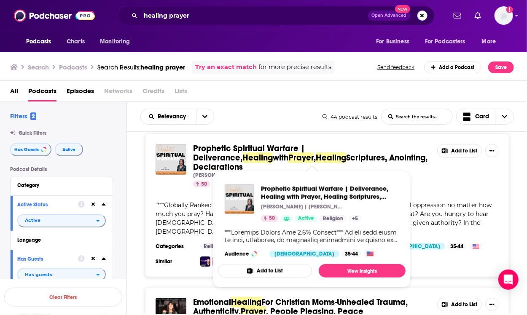
click at [278, 155] on span "Scriptures, Anointing, Declarations" at bounding box center [310, 163] width 234 height 20
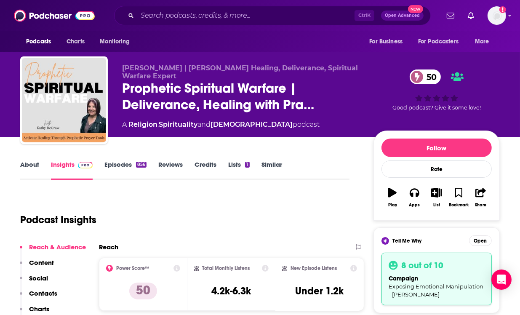
click at [268, 165] on link "Similar" at bounding box center [272, 170] width 21 height 19
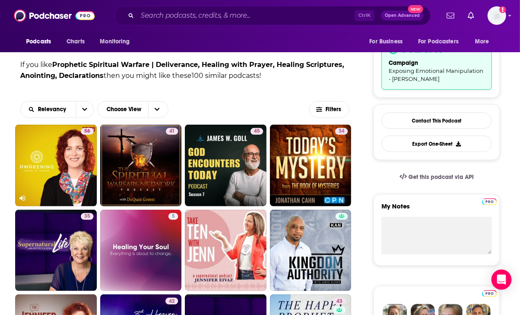
scroll to position [126, 0]
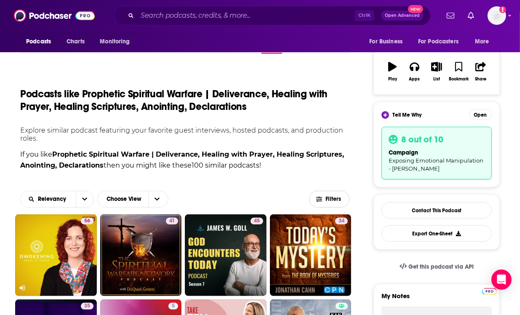
click at [324, 196] on span "Filters" at bounding box center [330, 199] width 40 height 6
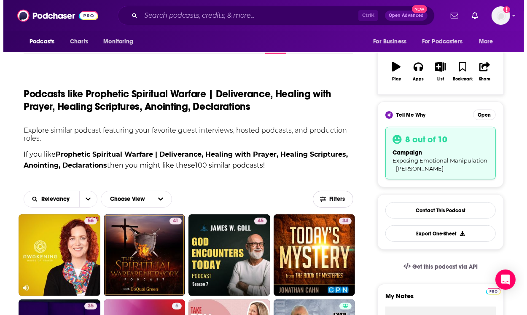
scroll to position [0, 0]
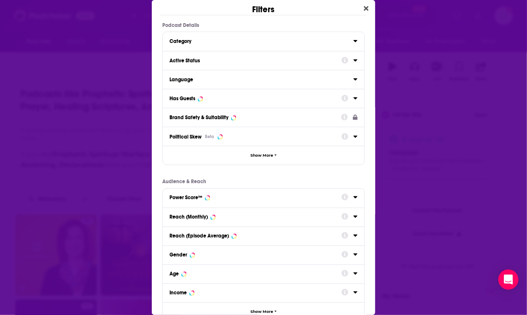
click at [201, 62] on div "Active Status" at bounding box center [252, 61] width 166 height 6
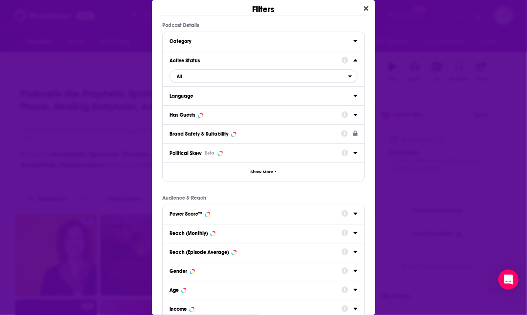
click at [219, 79] on span "All" at bounding box center [259, 76] width 178 height 11
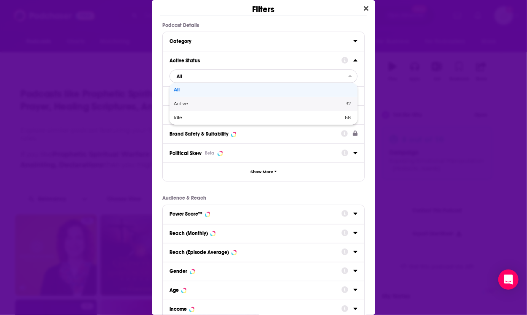
click at [214, 100] on div "Active 32" at bounding box center [263, 104] width 188 height 14
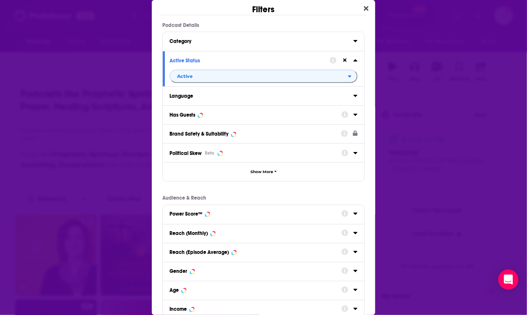
click at [214, 115] on div "Has Guests" at bounding box center [252, 115] width 166 height 6
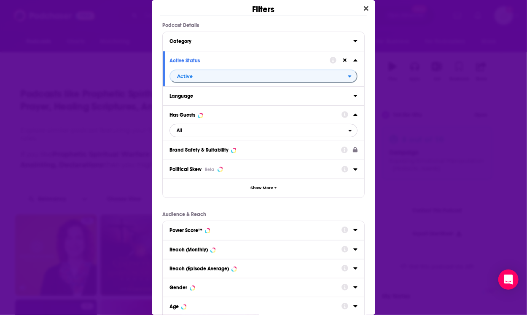
click at [207, 133] on span "All" at bounding box center [259, 130] width 178 height 11
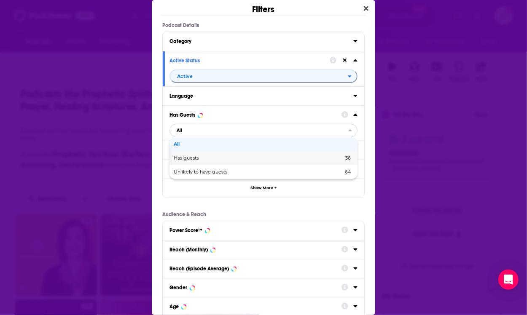
click at [207, 158] on span "Has guests" at bounding box center [222, 158] width 97 height 5
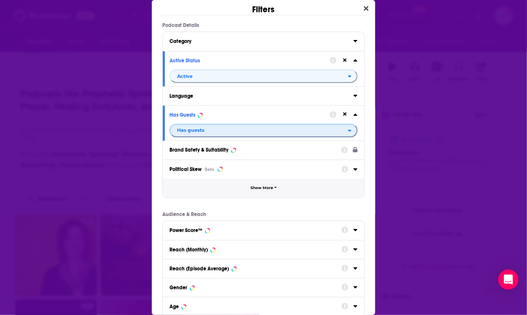
scroll to position [88, 0]
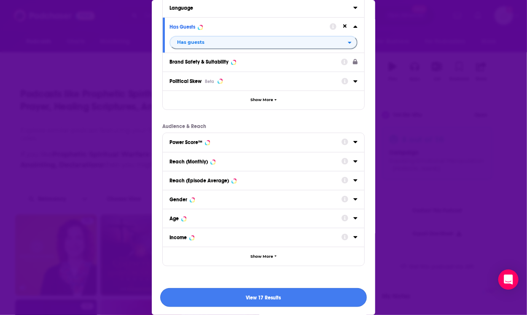
click at [288, 294] on button "View 17 Results" at bounding box center [263, 297] width 206 height 19
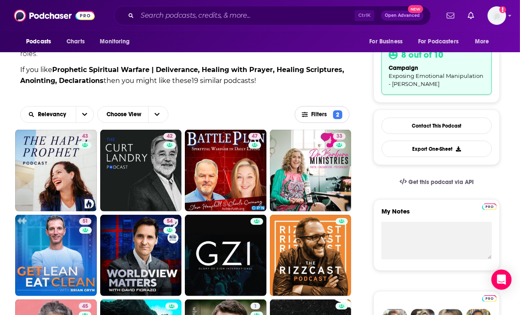
scroll to position [212, 0]
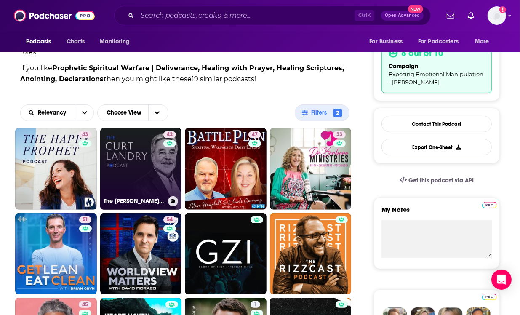
drag, startPoint x: 169, startPoint y: 145, endPoint x: 163, endPoint y: 152, distance: 9.1
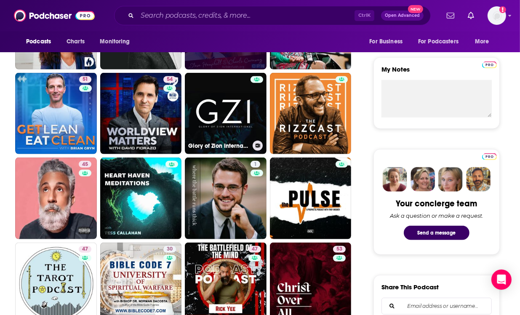
scroll to position [353, 0]
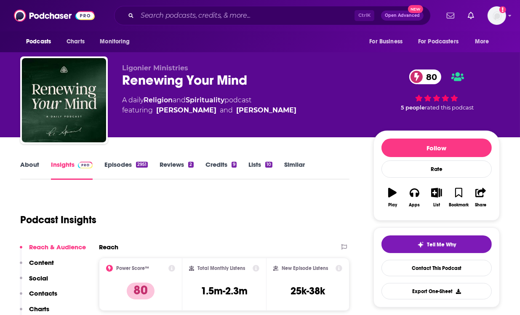
click at [23, 165] on link "About" at bounding box center [29, 170] width 19 height 19
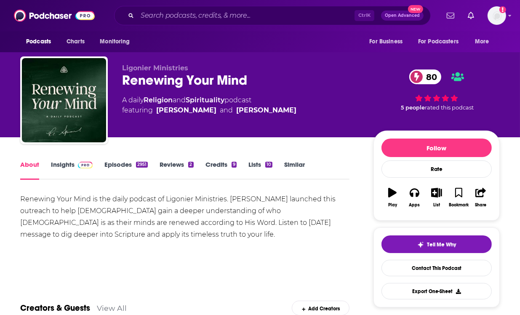
click at [75, 162] on span at bounding box center [84, 165] width 18 height 8
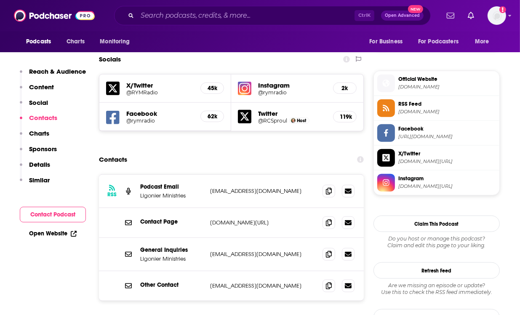
scroll to position [721, 0]
click at [329, 188] on icon at bounding box center [329, 191] width 6 height 7
click at [285, 43] on div "Podcasts Charts Monitoring For Business For Podcasters More" at bounding box center [260, 41] width 520 height 21
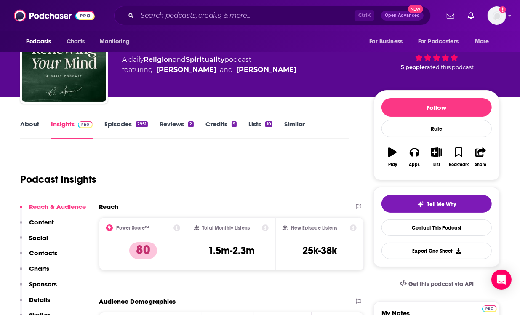
scroll to position [0, 0]
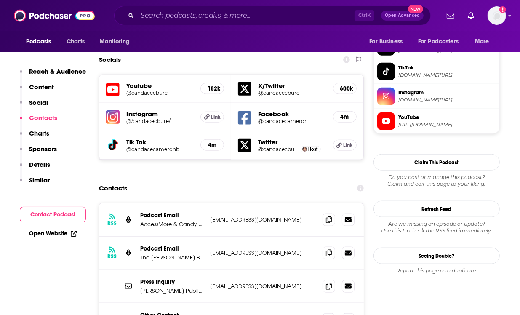
scroll to position [762, 0]
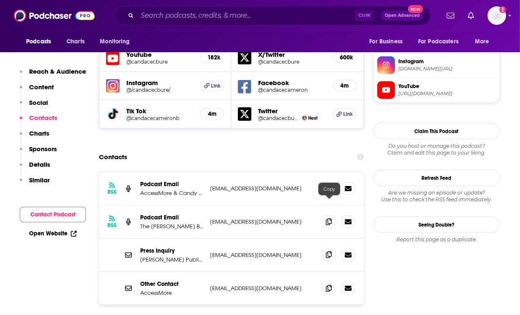
click at [327, 252] on icon at bounding box center [329, 255] width 6 height 7
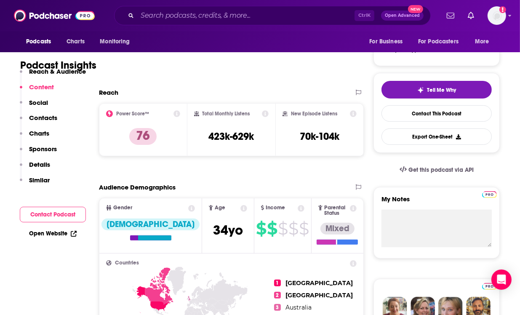
scroll to position [0, 0]
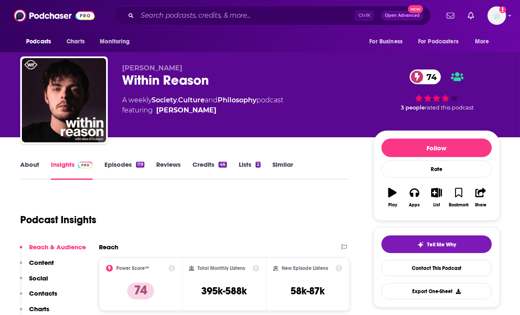
click at [28, 171] on link "About" at bounding box center [29, 170] width 19 height 19
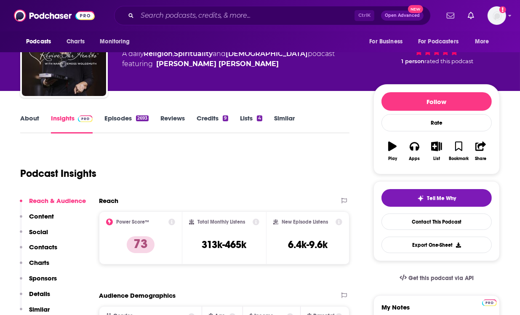
scroll to position [46, 0]
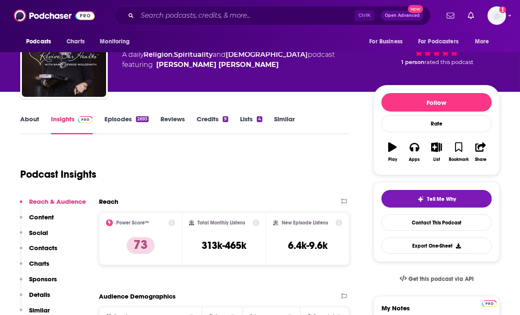
click at [35, 121] on link "About" at bounding box center [29, 124] width 19 height 19
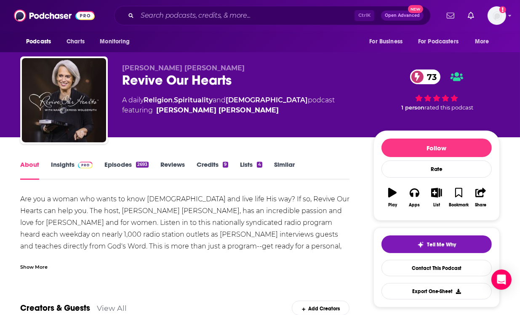
click at [68, 166] on link "Insights" at bounding box center [72, 170] width 42 height 19
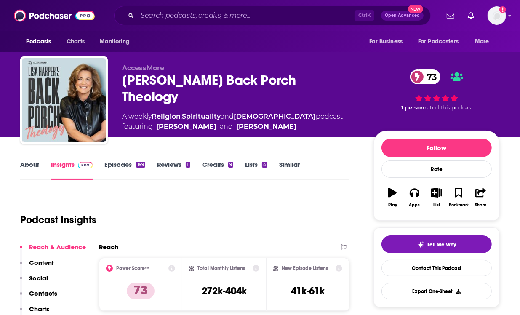
click at [29, 163] on link "About" at bounding box center [29, 170] width 19 height 19
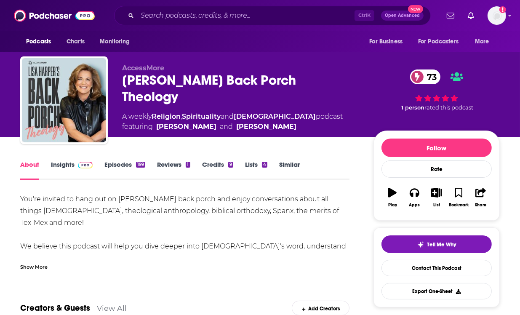
click at [73, 165] on link "Insights" at bounding box center [72, 170] width 42 height 19
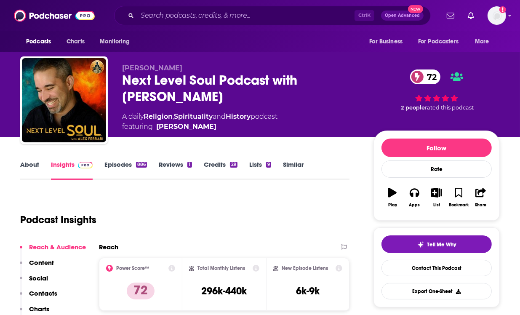
click at [31, 164] on link "About" at bounding box center [29, 170] width 19 height 19
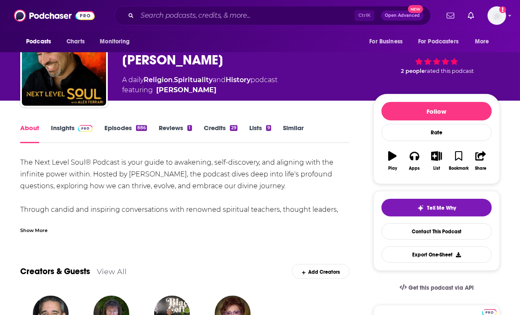
scroll to position [37, 0]
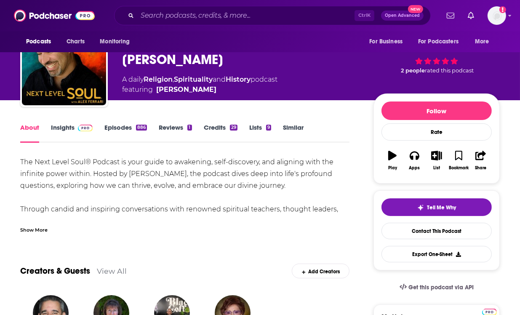
click at [29, 227] on div "Show More" at bounding box center [33, 229] width 27 height 8
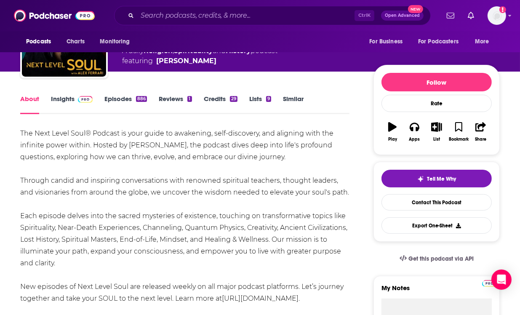
scroll to position [0, 0]
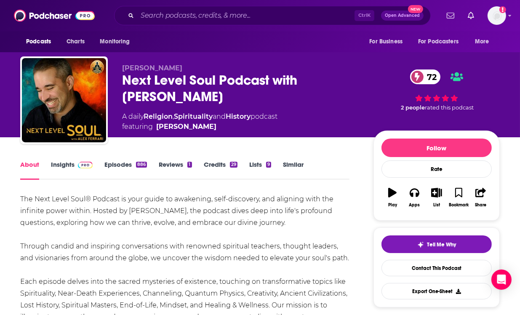
click at [69, 163] on link "Insights" at bounding box center [72, 170] width 42 height 19
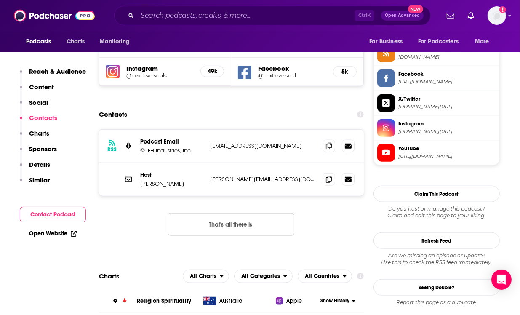
scroll to position [777, 0]
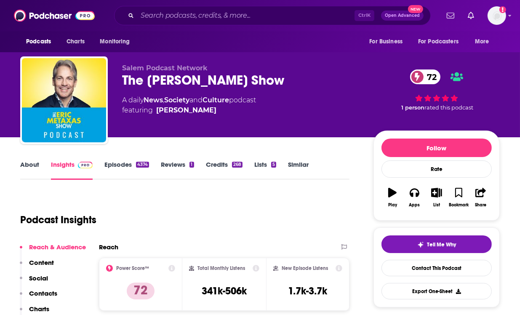
click at [25, 165] on link "About" at bounding box center [29, 170] width 19 height 19
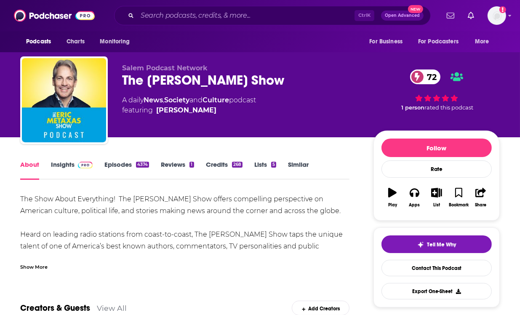
click at [67, 165] on link "Insights" at bounding box center [72, 170] width 42 height 19
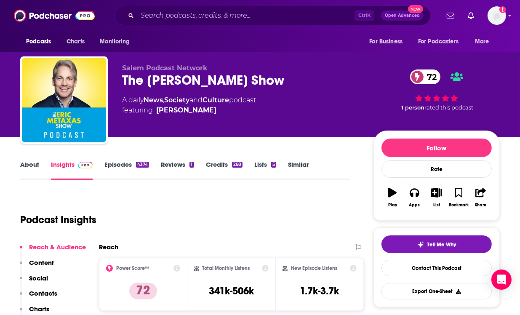
click at [36, 166] on link "About" at bounding box center [29, 170] width 19 height 19
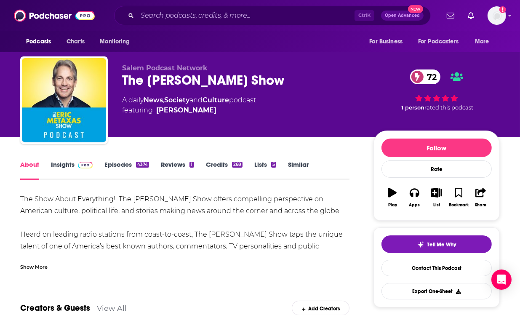
click at [40, 266] on div "Show More" at bounding box center [33, 266] width 27 height 8
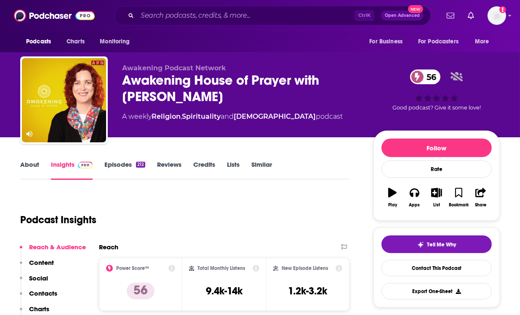
click at [31, 170] on link "About" at bounding box center [29, 170] width 19 height 19
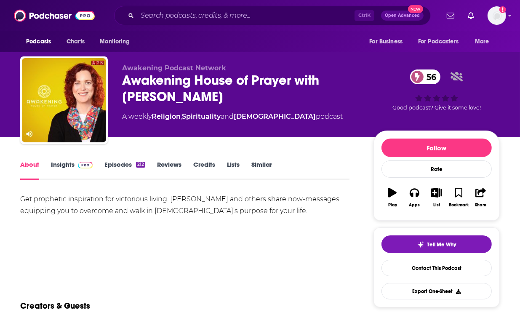
click at [68, 165] on link "Insights" at bounding box center [72, 170] width 42 height 19
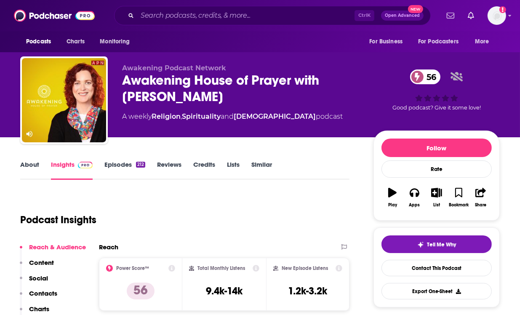
click at [34, 170] on link "About" at bounding box center [29, 170] width 19 height 19
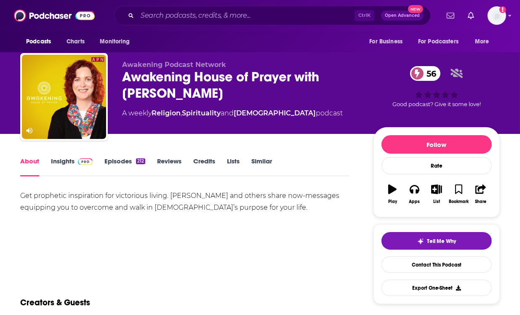
scroll to position [3, 0]
click at [130, 164] on link "Episodes 212" at bounding box center [124, 166] width 41 height 19
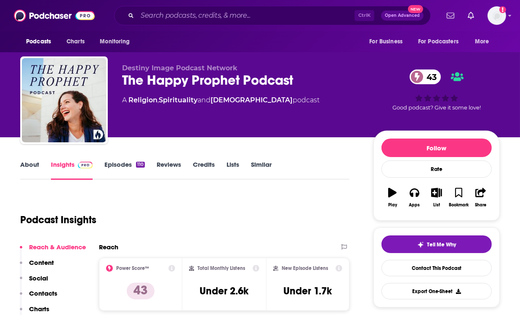
click at [31, 165] on link "About" at bounding box center [29, 170] width 19 height 19
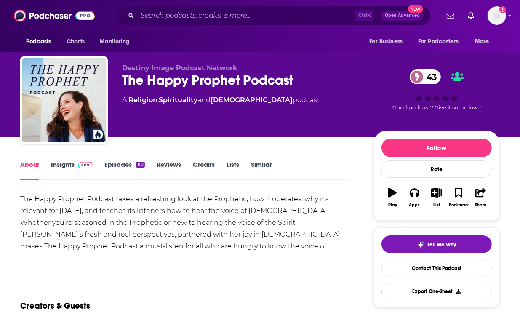
click at [65, 161] on link "Insights" at bounding box center [72, 170] width 42 height 19
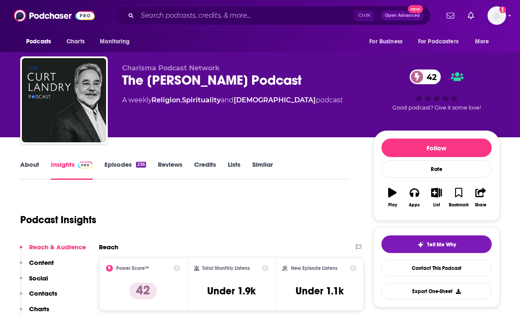
click at [32, 170] on link "About" at bounding box center [29, 170] width 19 height 19
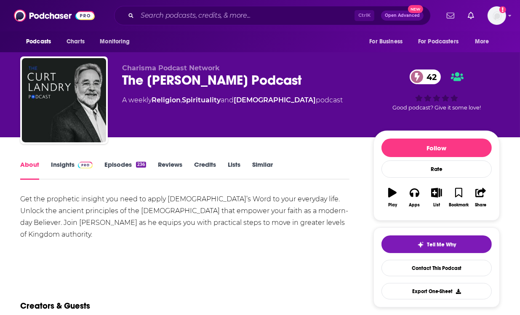
click at [56, 168] on link "Insights" at bounding box center [72, 170] width 42 height 19
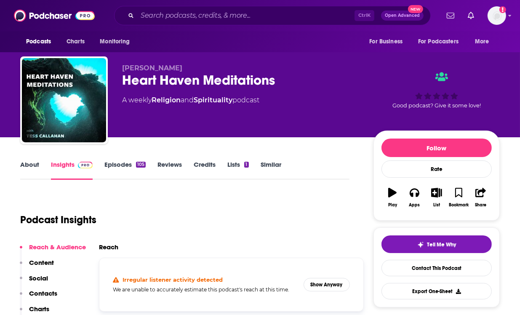
click at [31, 167] on link "About" at bounding box center [29, 170] width 19 height 19
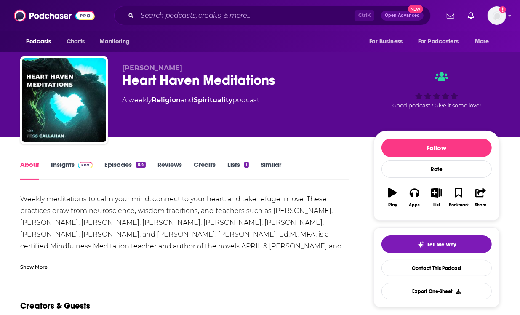
click at [62, 169] on link "Insights" at bounding box center [72, 170] width 42 height 19
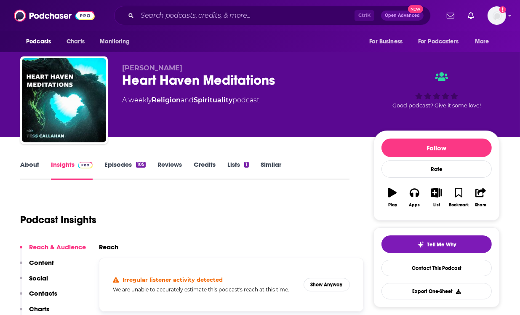
click at [158, 220] on div "Podcast Insights" at bounding box center [181, 214] width 323 height 43
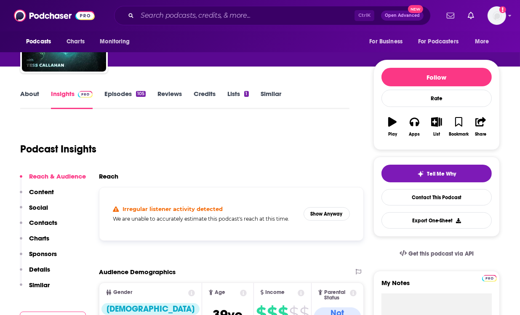
scroll to position [71, 0]
click at [326, 210] on button "Show Anyway" at bounding box center [327, 213] width 46 height 13
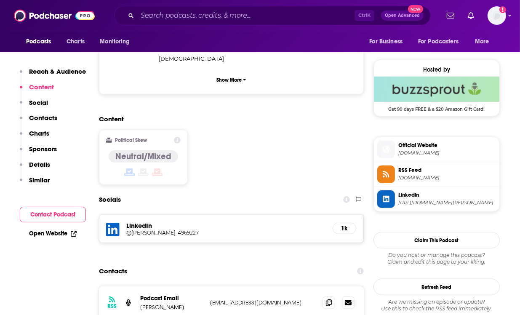
scroll to position [588, 0]
click at [330, 299] on icon at bounding box center [329, 302] width 6 height 7
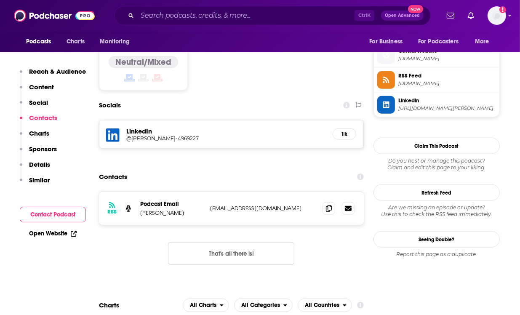
scroll to position [683, 0]
click at [263, 38] on div "Podcasts Charts Monitoring For Business For Podcasters More" at bounding box center [260, 41] width 520 height 21
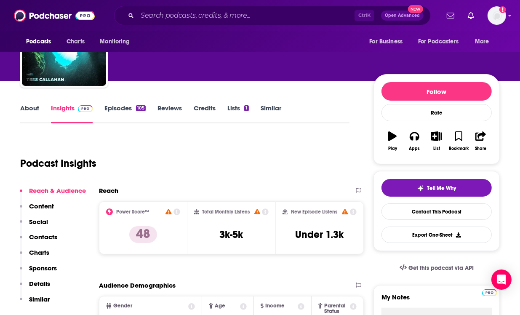
scroll to position [0, 0]
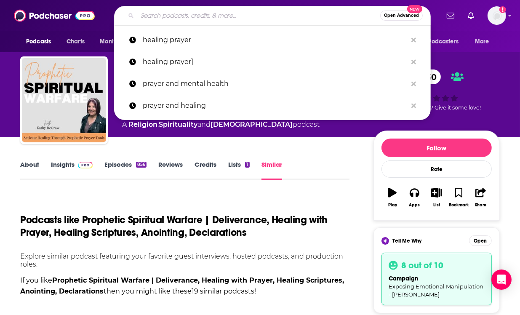
click at [253, 19] on input "Search podcasts, credits, & more..." at bounding box center [258, 15] width 243 height 13
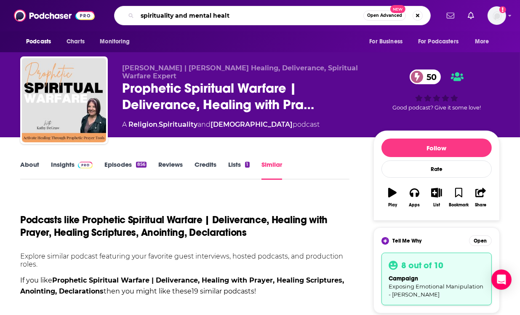
type input "spirituality and mental health"
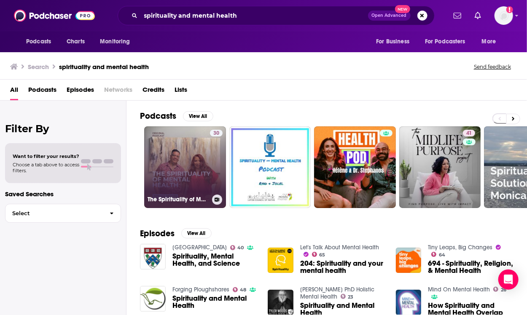
click at [191, 153] on link "30 The Spirituality of Mental Health: A deep dive in the stigma of spiritualism…" at bounding box center [185, 167] width 82 height 82
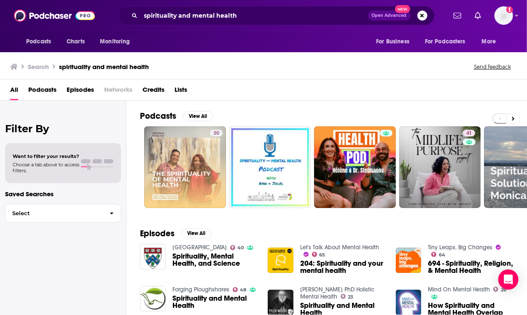
click at [48, 88] on span "Podcasts" at bounding box center [42, 91] width 28 height 17
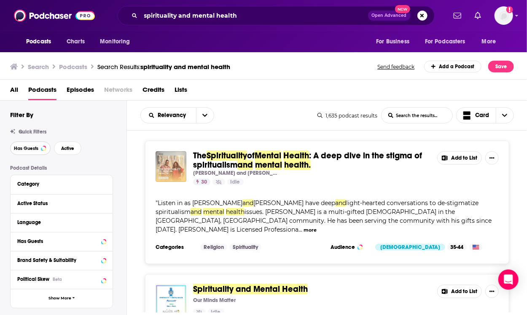
click at [37, 150] on span "Has Guests" at bounding box center [26, 148] width 24 height 5
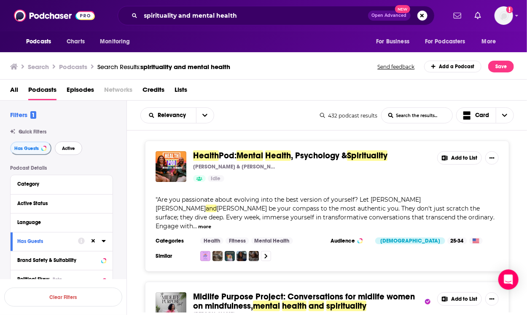
click at [64, 152] on button "Active" at bounding box center [68, 148] width 27 height 13
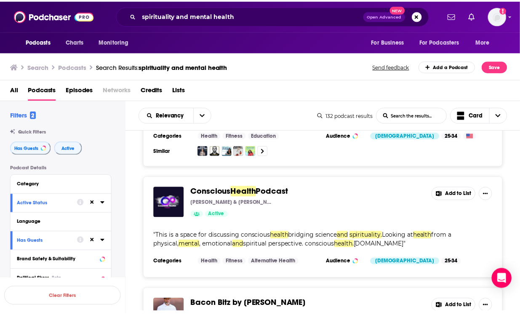
scroll to position [931, 0]
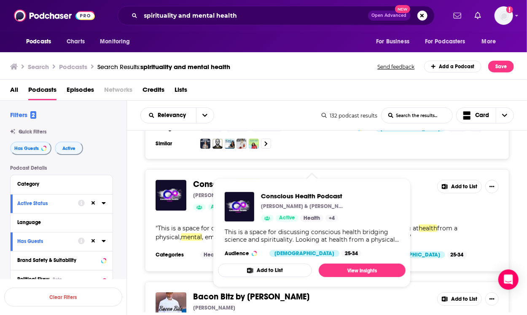
click at [275, 179] on span "Podcast" at bounding box center [275, 184] width 32 height 11
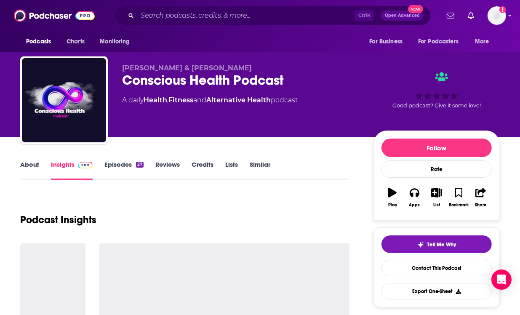
drag, startPoint x: 275, startPoint y: 165, endPoint x: 212, endPoint y: 228, distance: 88.5
click at [212, 228] on div "Podcast Insights" at bounding box center [184, 214] width 329 height 43
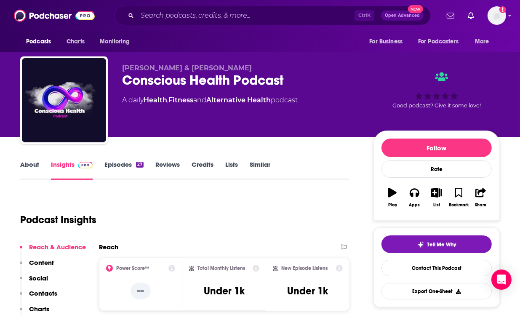
click at [212, 228] on div "Podcast Insights" at bounding box center [181, 214] width 323 height 43
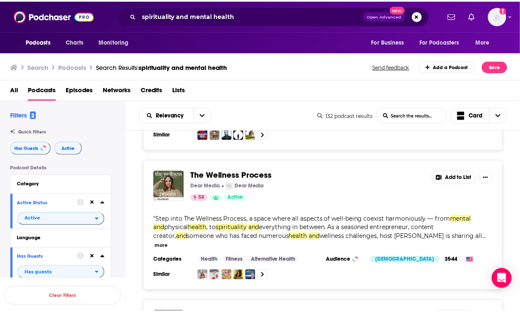
scroll to position [2825, 0]
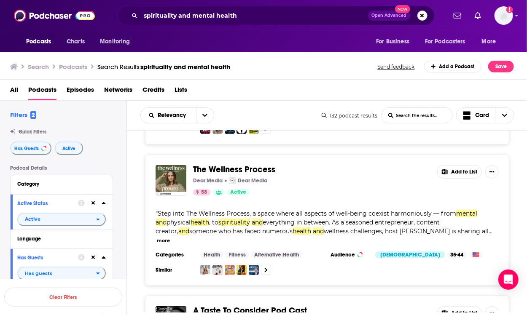
click at [244, 164] on span "The Wellness Process" at bounding box center [234, 169] width 82 height 11
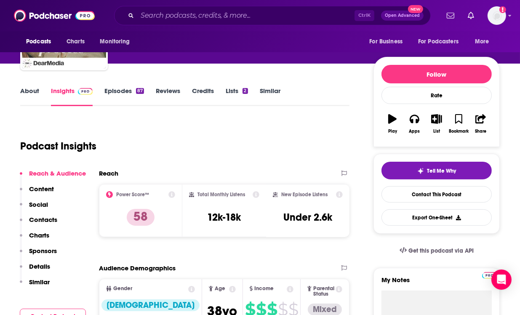
scroll to position [26, 0]
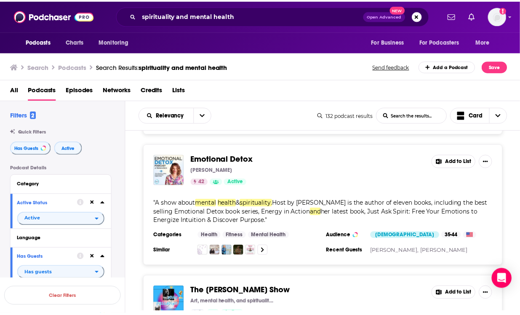
scroll to position [1703, 0]
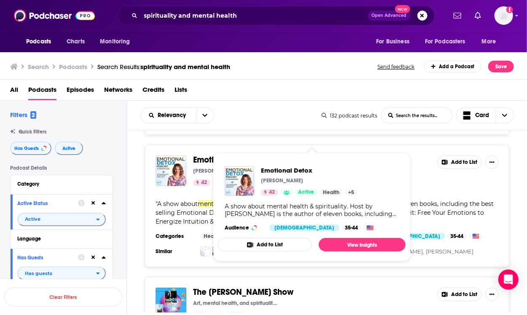
click at [234, 155] on span "Emotional Detox" at bounding box center [224, 160] width 63 height 11
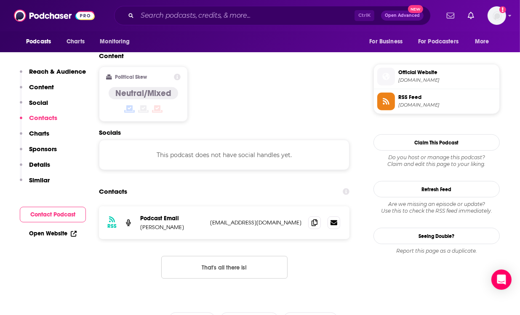
scroll to position [662, 0]
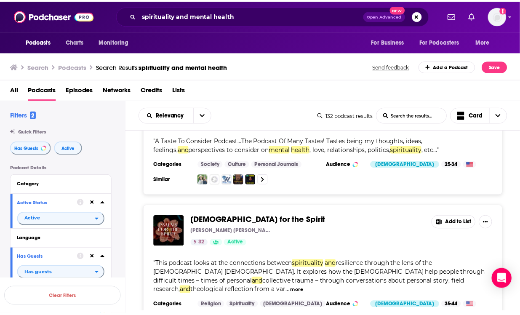
scroll to position [3065, 0]
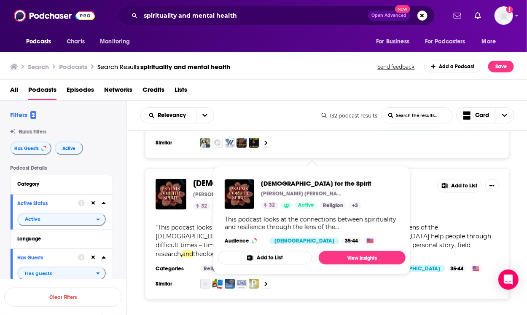
click at [240, 178] on span "Psalms for the Spirit" at bounding box center [261, 183] width 137 height 11
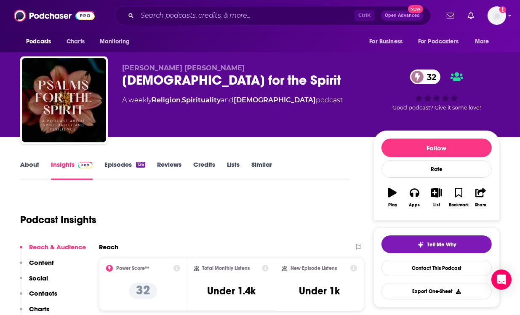
click at [32, 166] on link "About" at bounding box center [29, 170] width 19 height 19
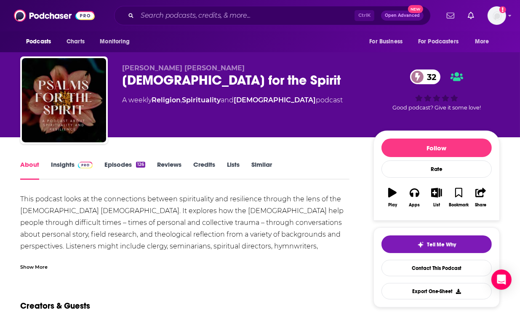
click at [64, 165] on link "Insights" at bounding box center [72, 170] width 42 height 19
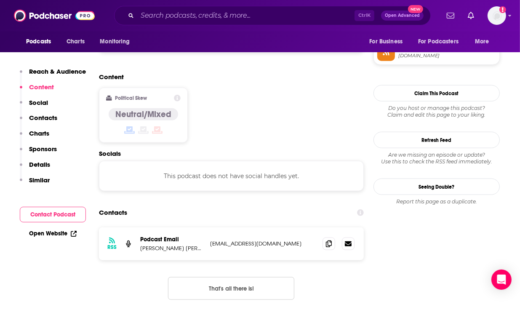
scroll to position [635, 0]
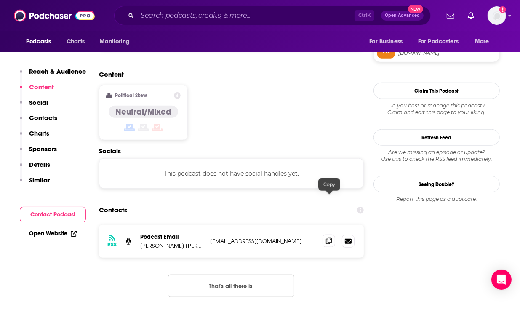
click at [327, 238] on icon at bounding box center [329, 241] width 6 height 7
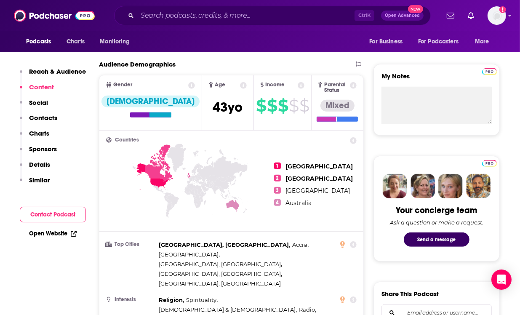
scroll to position [0, 0]
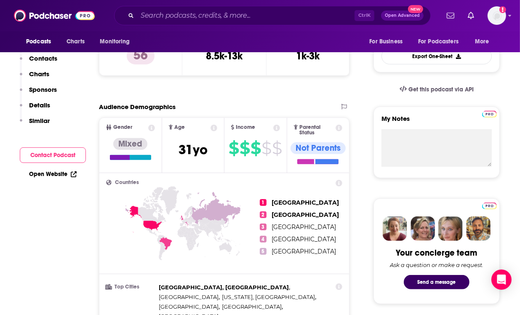
scroll to position [57, 0]
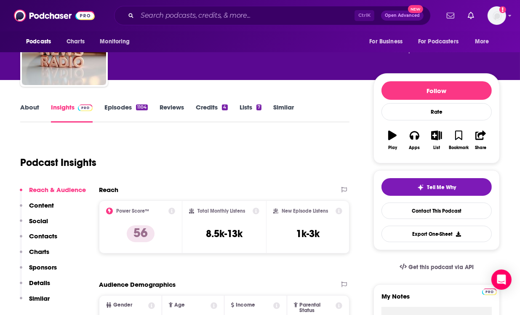
click at [25, 107] on link "About" at bounding box center [29, 112] width 19 height 19
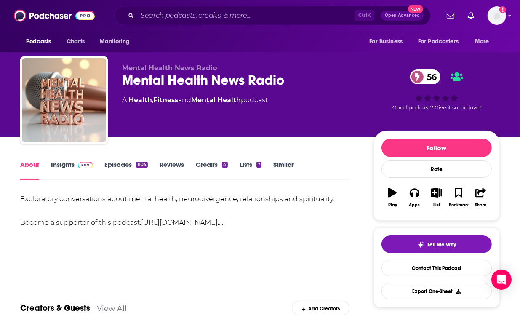
click at [125, 164] on link "Episodes 1104" at bounding box center [125, 170] width 43 height 19
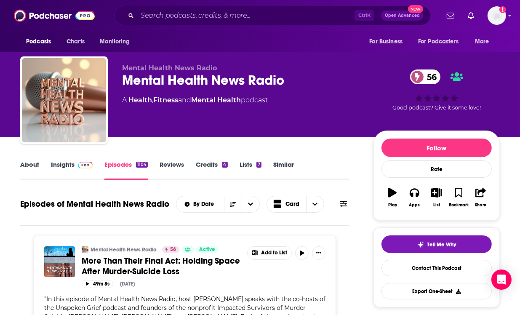
click at [54, 167] on link "Insights" at bounding box center [72, 170] width 42 height 19
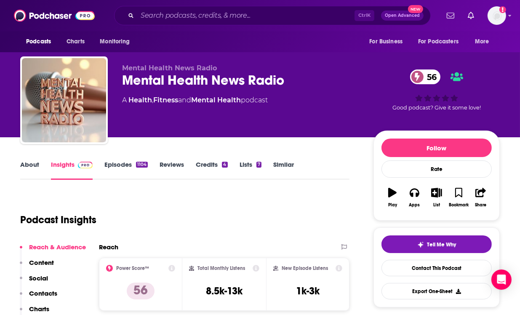
click at [25, 171] on link "About" at bounding box center [29, 170] width 19 height 19
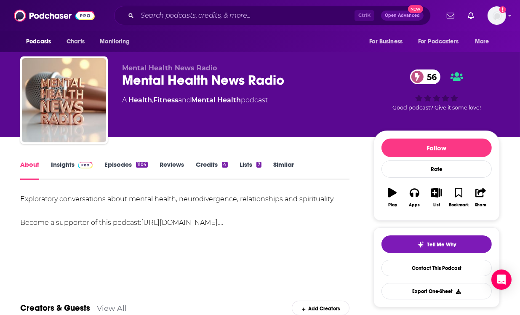
click at [59, 170] on link "Insights" at bounding box center [72, 170] width 42 height 19
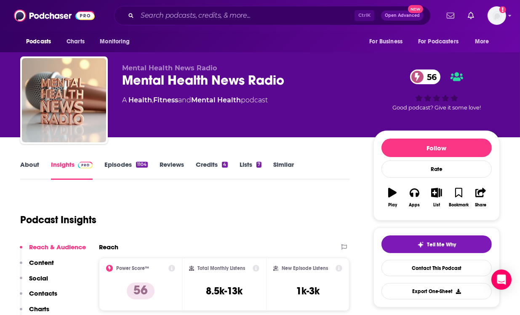
click at [115, 169] on link "Episodes 1104" at bounding box center [125, 170] width 43 height 19
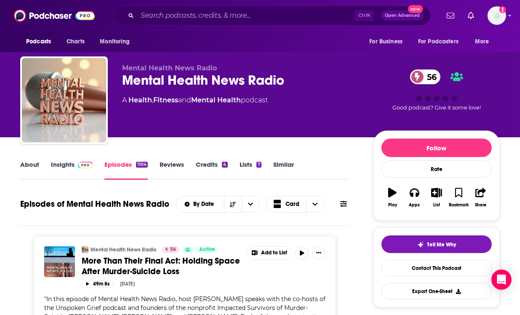
click at [63, 163] on link "Insights" at bounding box center [72, 170] width 42 height 19
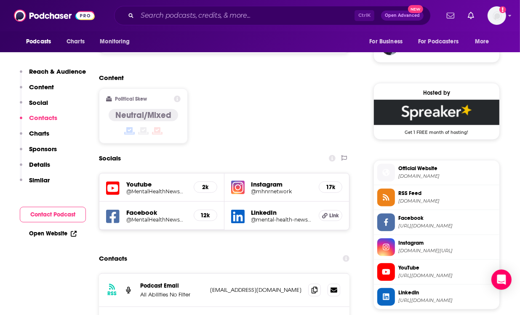
scroll to position [809, 0]
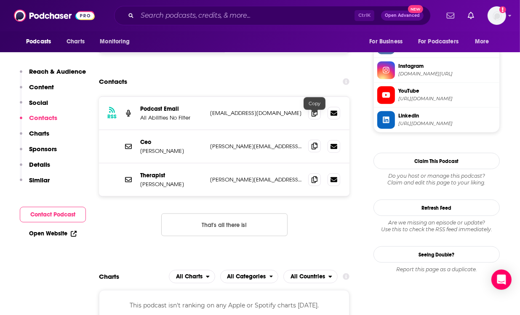
click at [313, 143] on icon at bounding box center [315, 146] width 6 height 7
click at [314, 176] on icon at bounding box center [315, 179] width 6 height 7
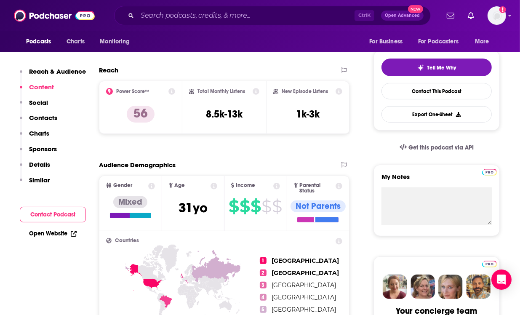
scroll to position [0, 0]
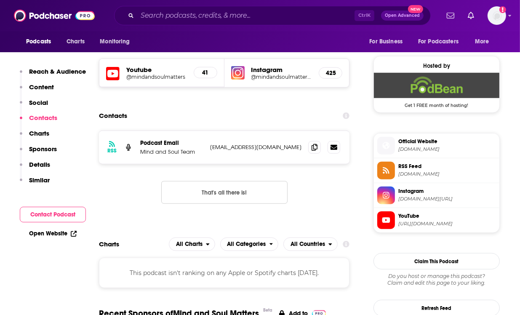
scroll to position [593, 0]
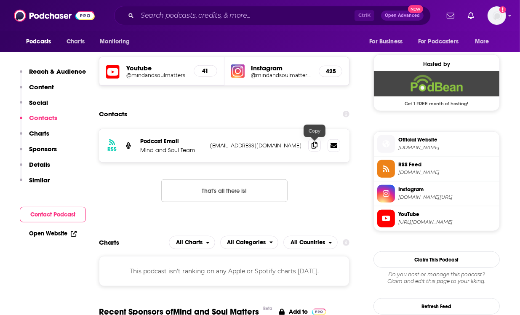
click at [314, 145] on icon at bounding box center [315, 145] width 6 height 7
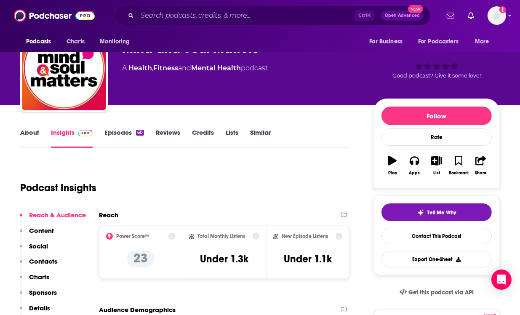
scroll to position [0, 0]
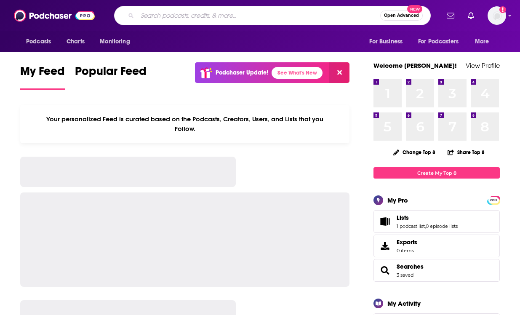
click at [185, 16] on input "Search podcasts, credits, & more..." at bounding box center [258, 15] width 243 height 13
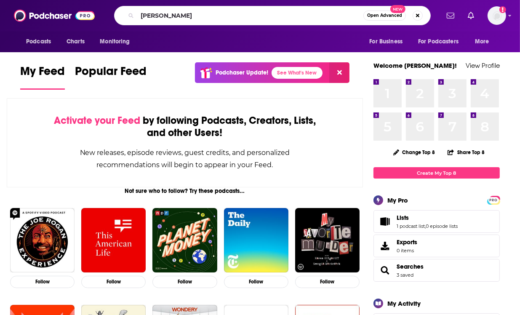
type input "[PERSON_NAME]"
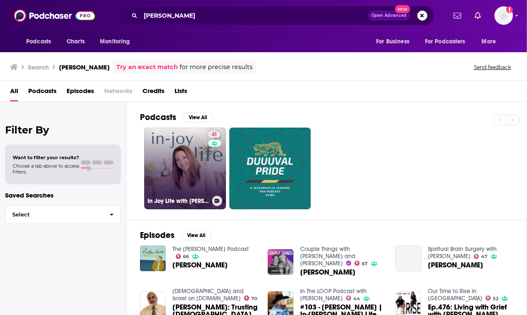
click at [165, 163] on link "41 In Joy Life with [PERSON_NAME]" at bounding box center [185, 169] width 82 height 82
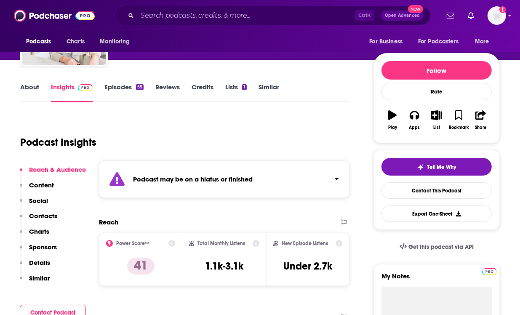
scroll to position [80, 0]
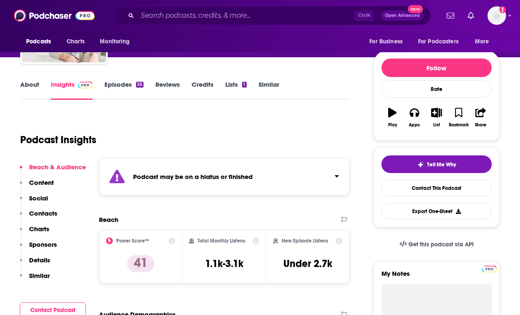
click at [210, 181] on div "Podcast may be on a hiatus or finished" at bounding box center [224, 176] width 251 height 37
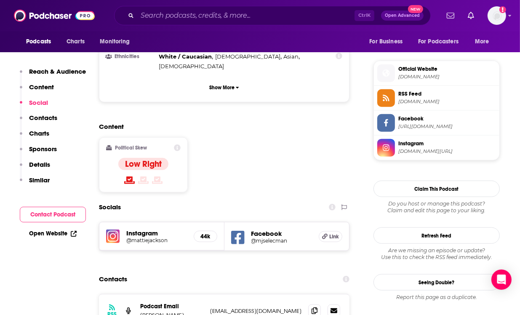
scroll to position [711, 0]
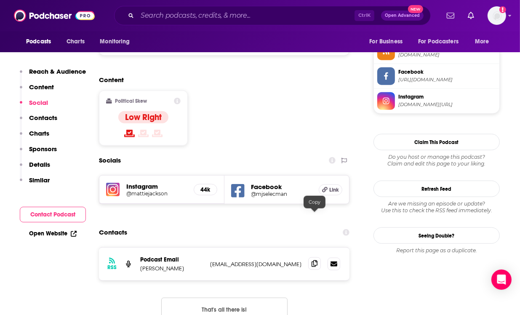
click at [314, 260] on icon at bounding box center [315, 263] width 6 height 7
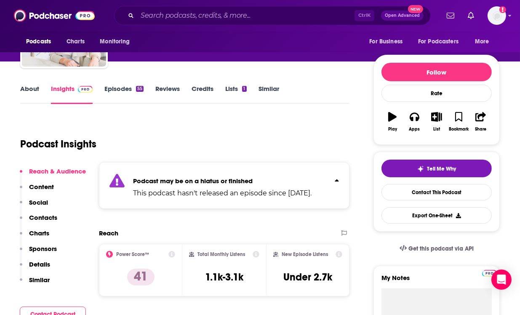
scroll to position [0, 0]
